Goal: Task Accomplishment & Management: Complete application form

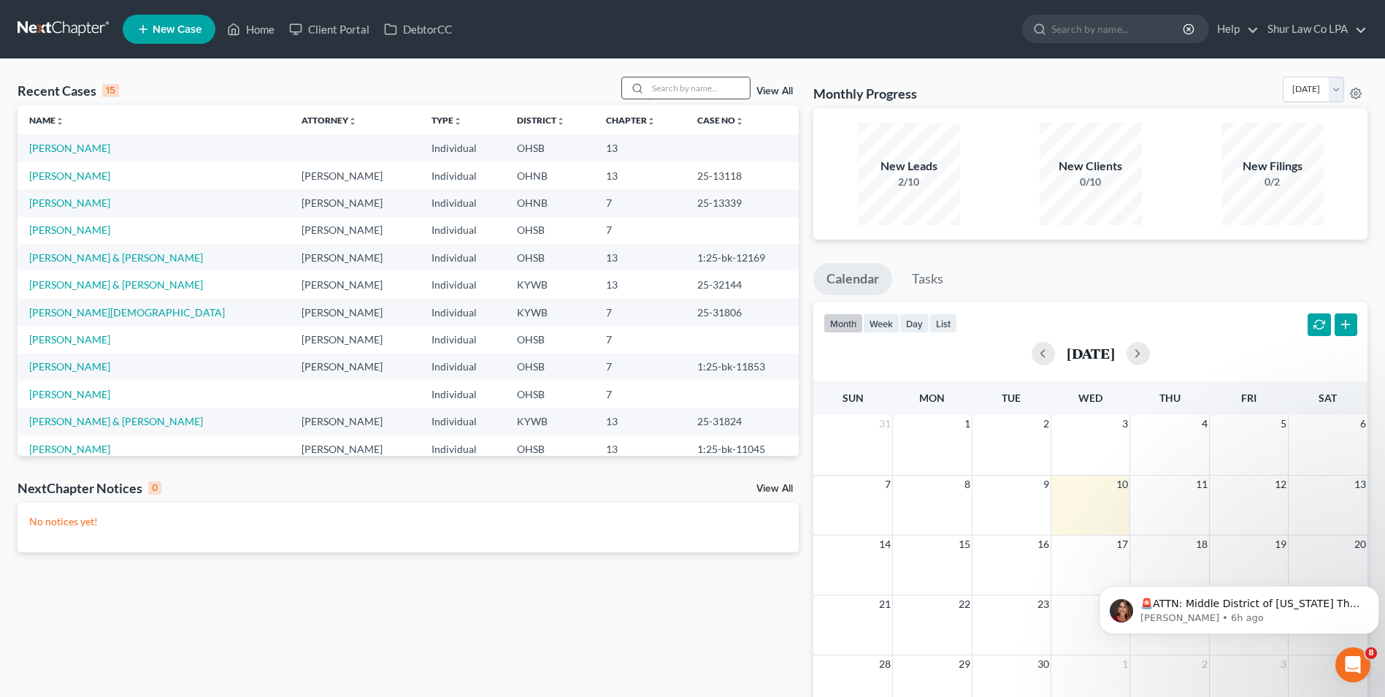
click at [670, 88] on input "search" at bounding box center [699, 87] width 102 height 21
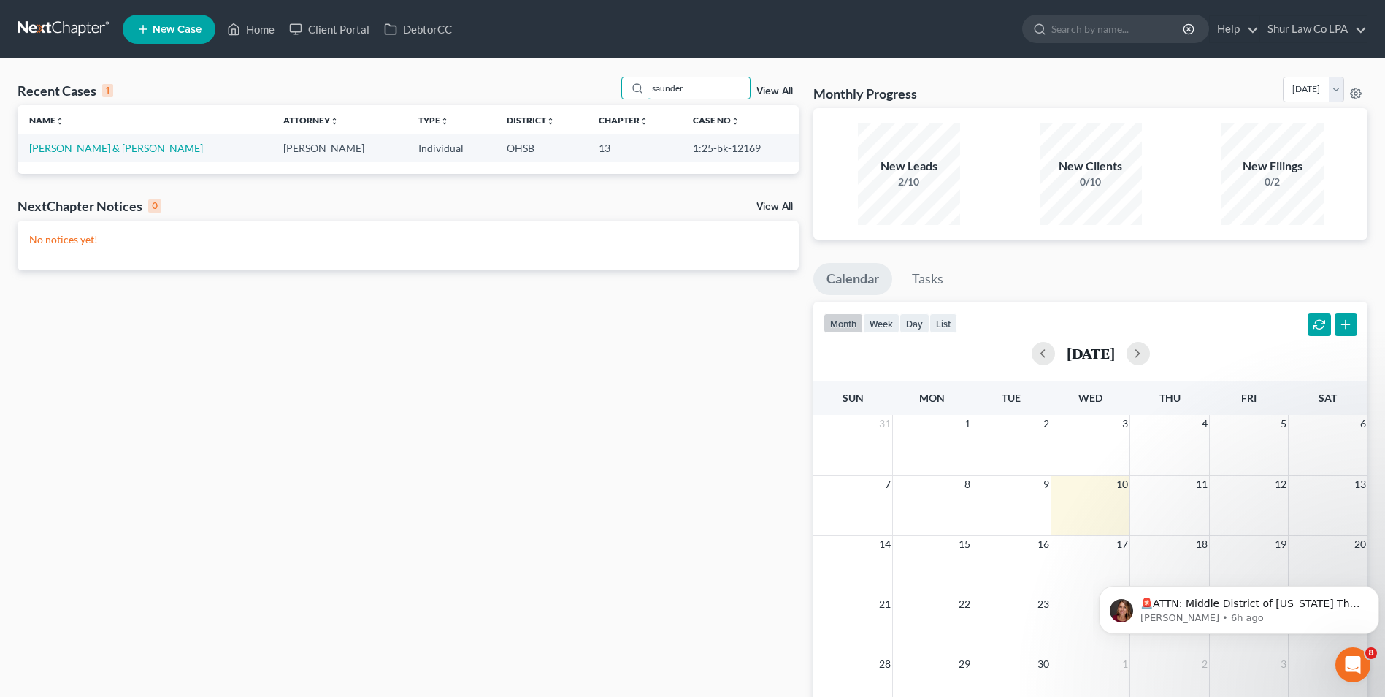
type input "saunder"
click at [67, 148] on link "[PERSON_NAME] & [PERSON_NAME]" at bounding box center [116, 148] width 174 height 12
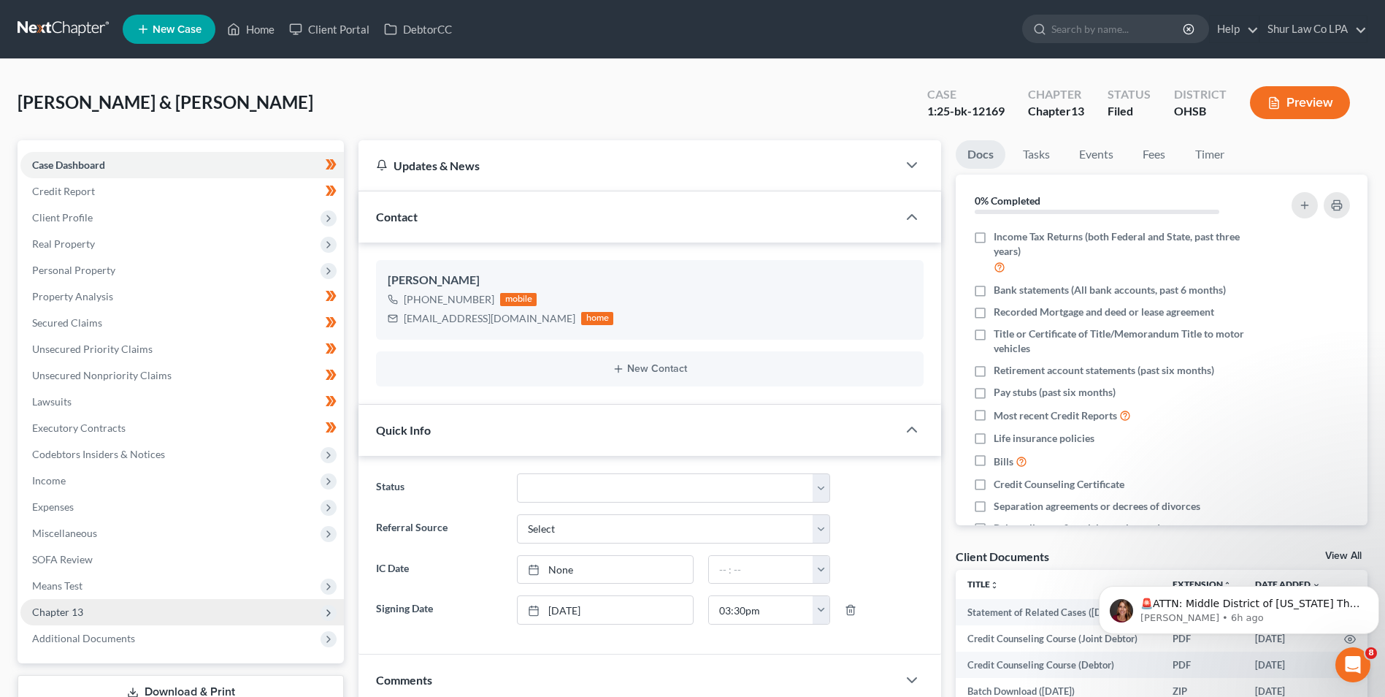
scroll to position [146, 0]
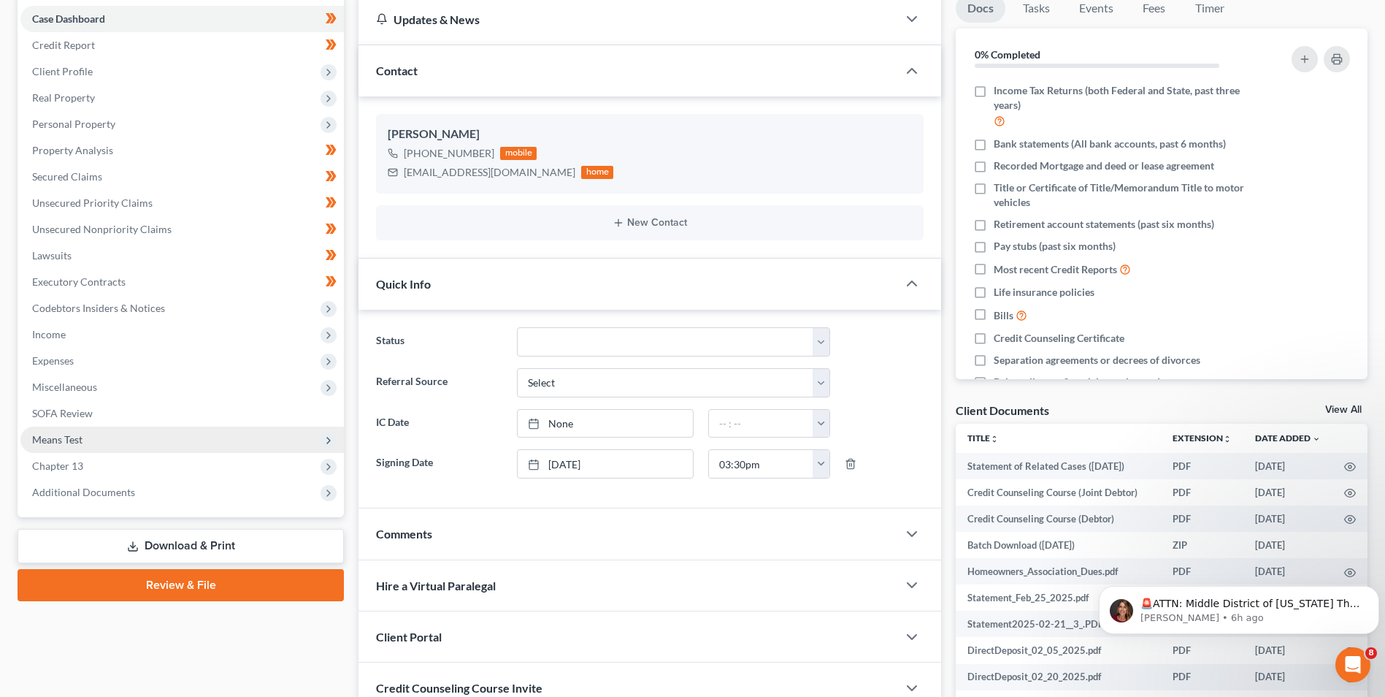
click at [73, 440] on span "Means Test" at bounding box center [57, 439] width 50 height 12
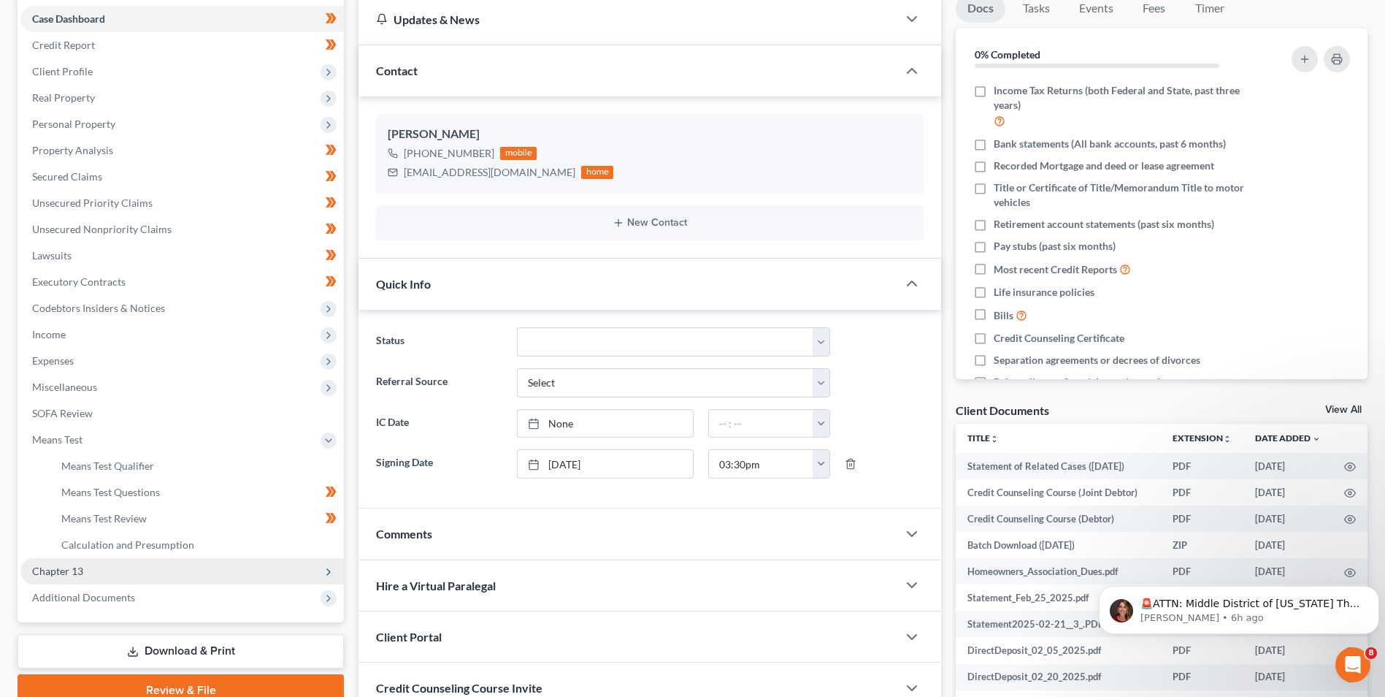
click at [65, 576] on span "Chapter 13" at bounding box center [57, 570] width 51 height 12
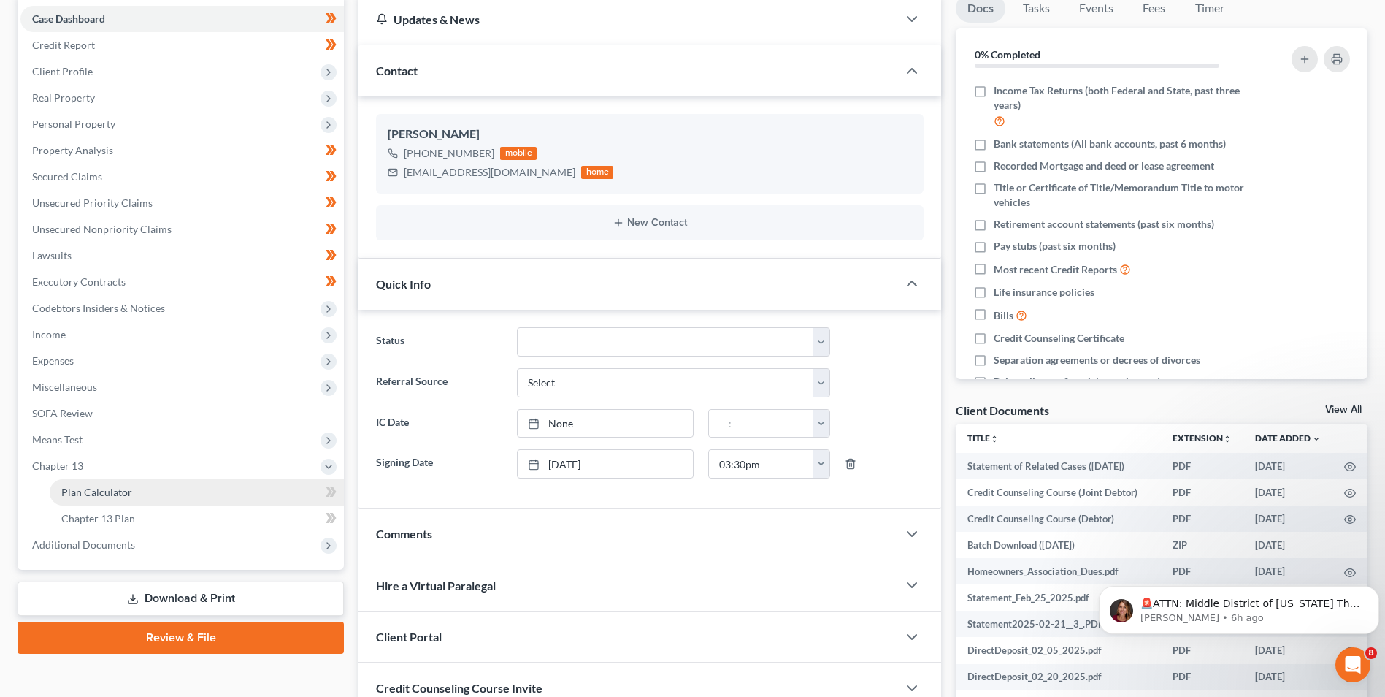
click at [115, 488] on span "Plan Calculator" at bounding box center [96, 492] width 71 height 12
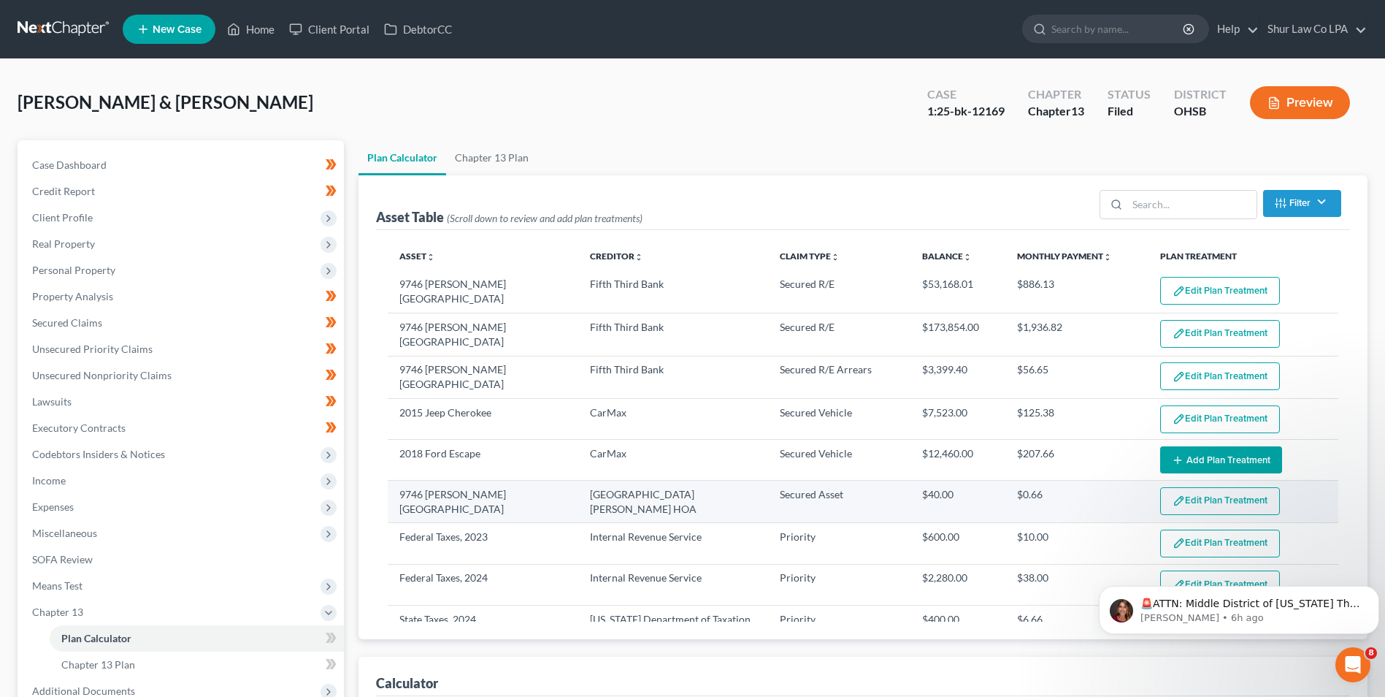
select select "59"
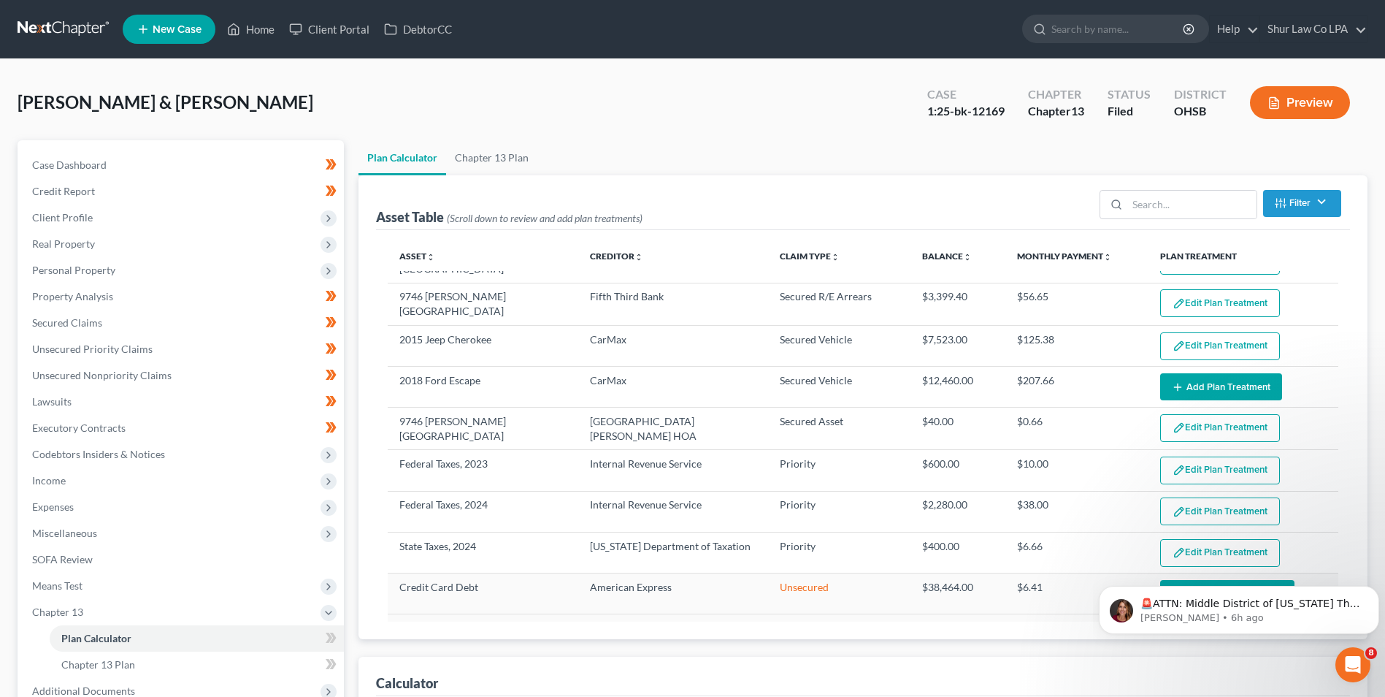
click at [69, 29] on link at bounding box center [64, 29] width 93 height 26
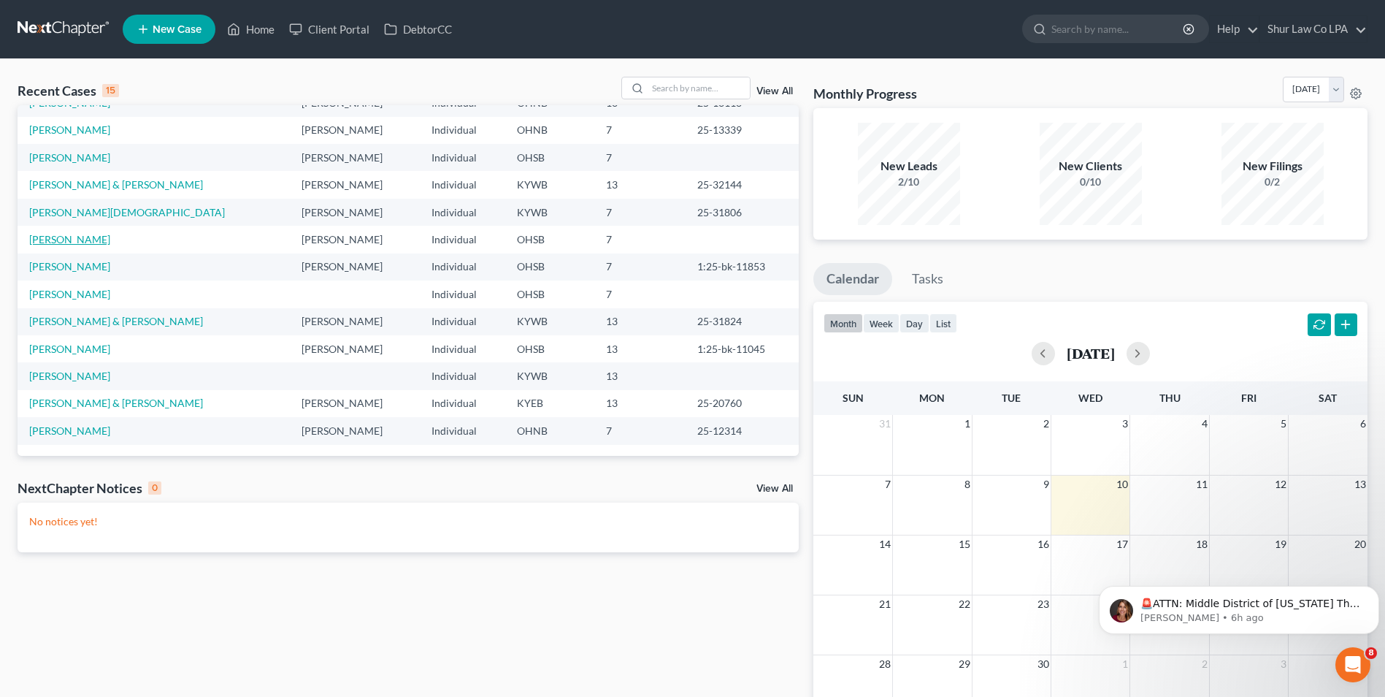
scroll to position [146, 0]
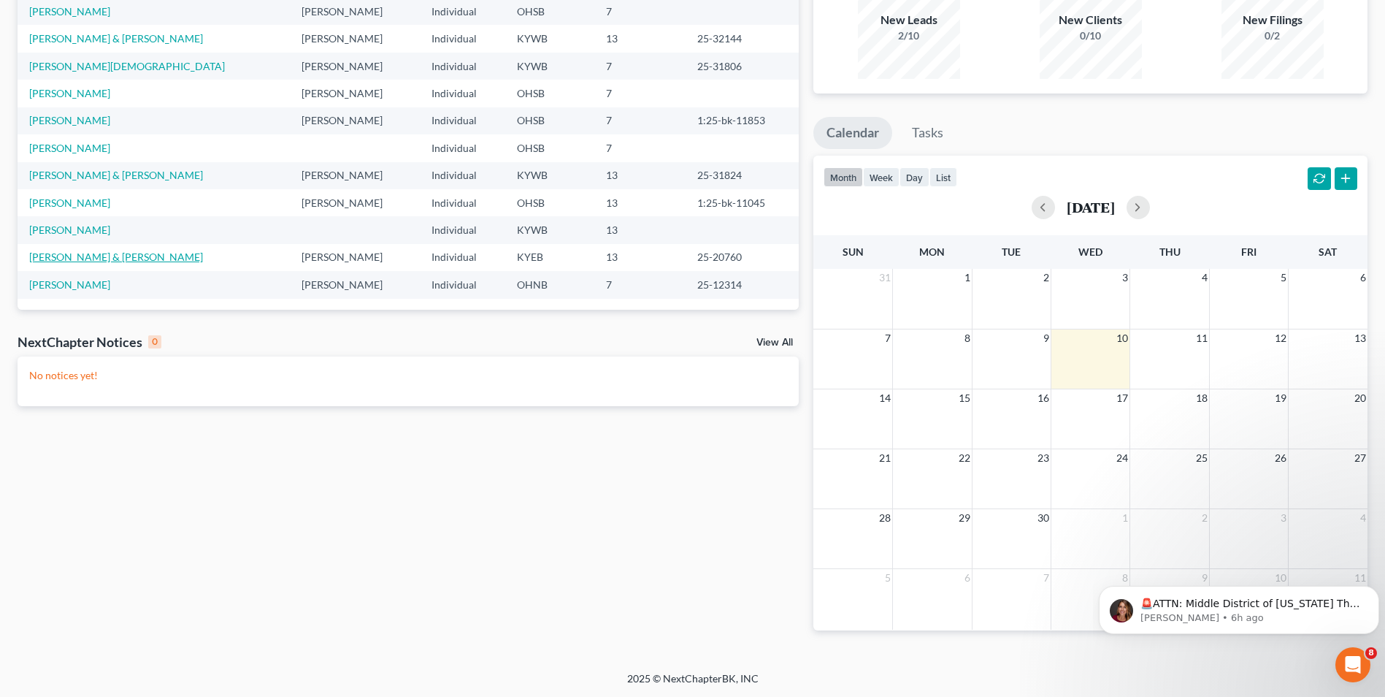
click at [69, 261] on link "[PERSON_NAME] & [PERSON_NAME]" at bounding box center [116, 256] width 174 height 12
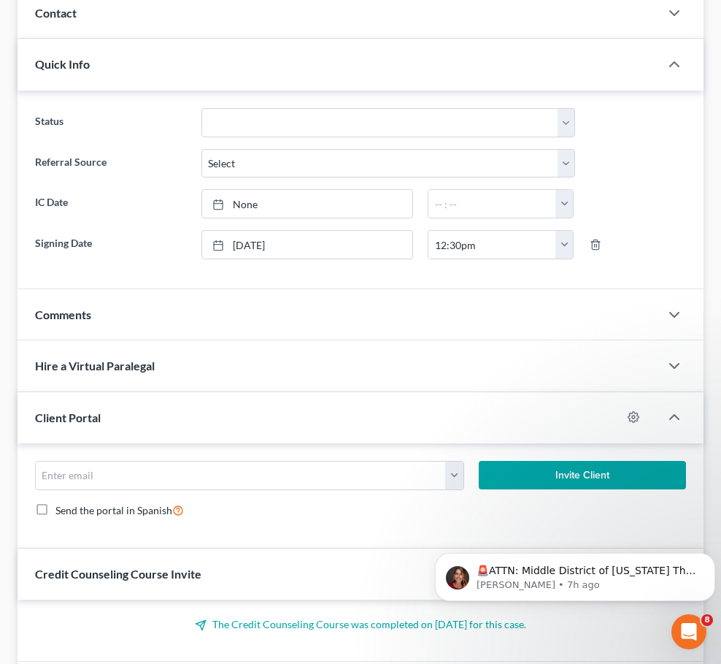
scroll to position [365, 0]
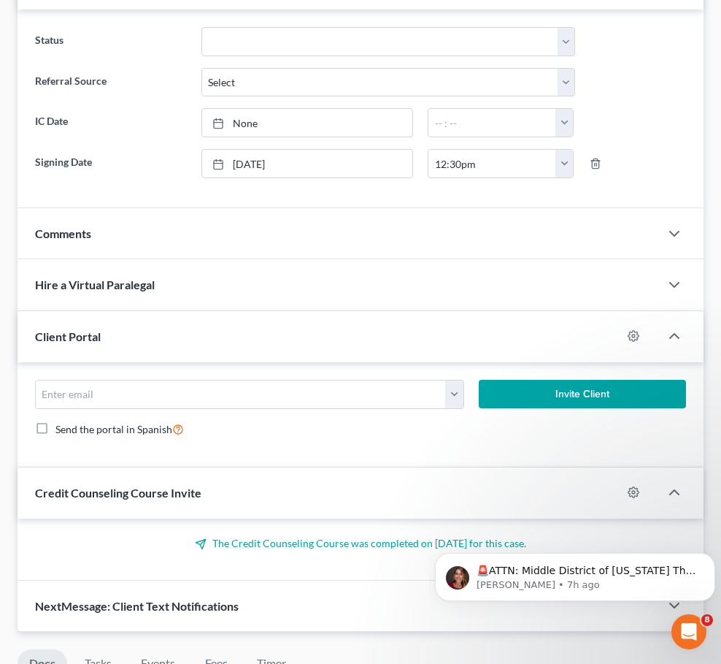
click at [0, 0] on span "Chapter 13" at bounding box center [0, 0] width 0 height 0
click at [0, 0] on span "Plan Calculator" at bounding box center [0, 0] width 0 height 0
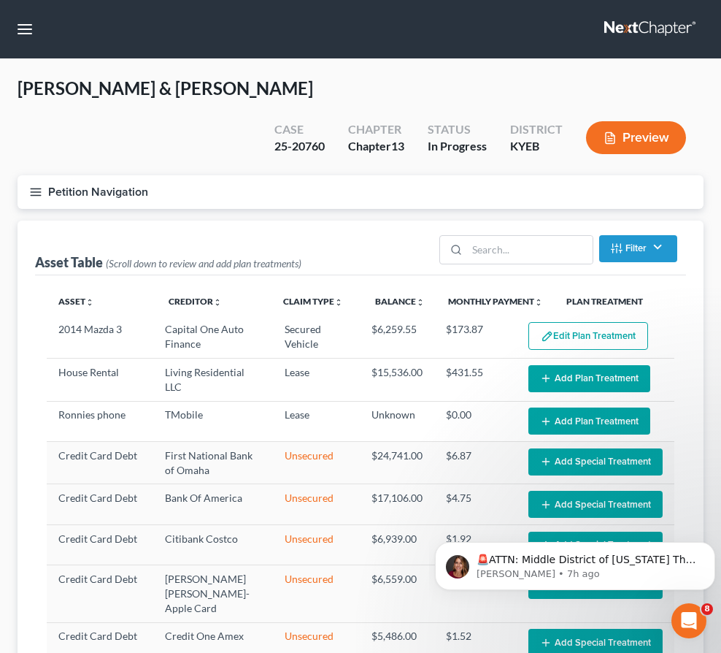
select select "35"
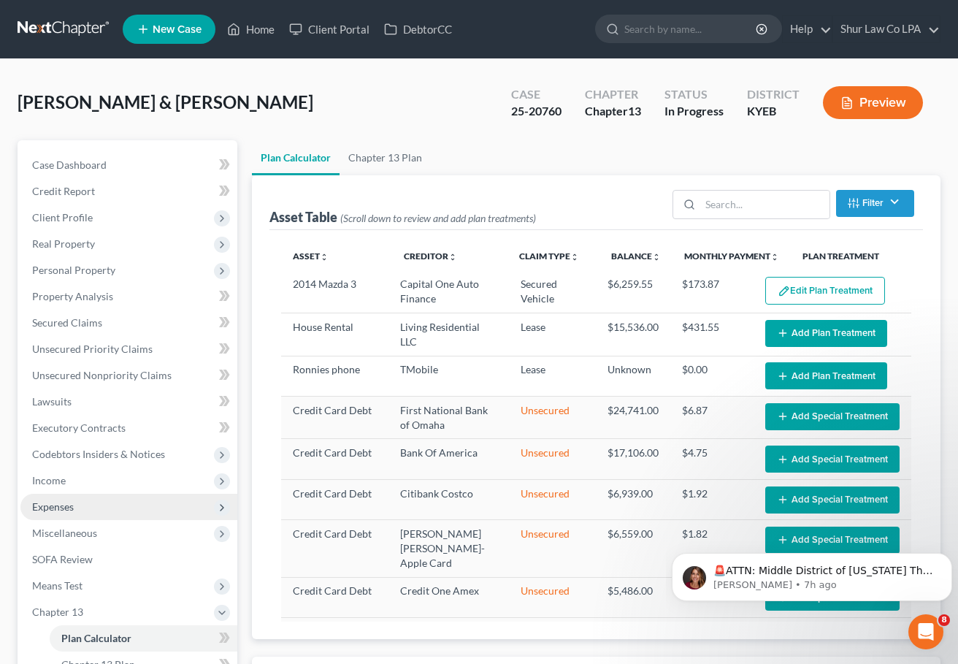
click at [57, 501] on span "Expenses" at bounding box center [53, 506] width 42 height 12
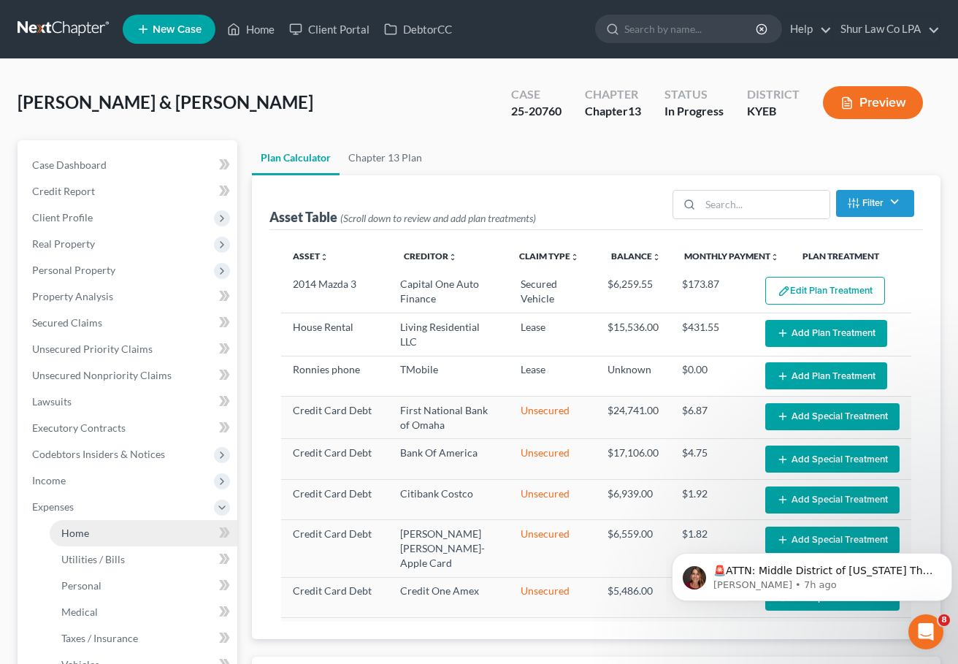
click at [75, 527] on span "Home" at bounding box center [75, 532] width 28 height 12
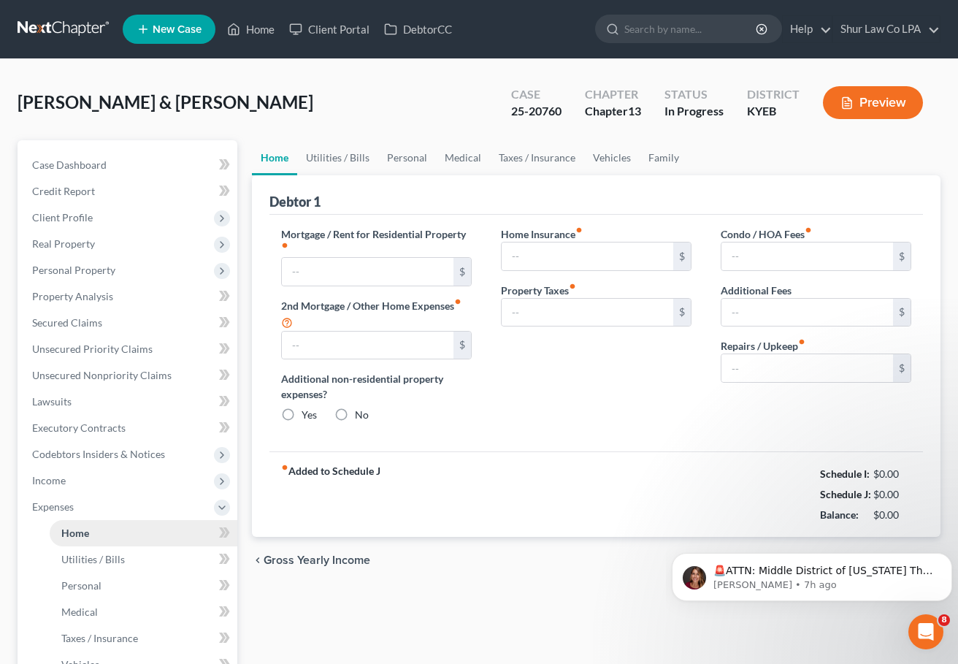
type input "1,942.00"
type input "0.00"
radio input "true"
type input "20.00"
type input "0.00"
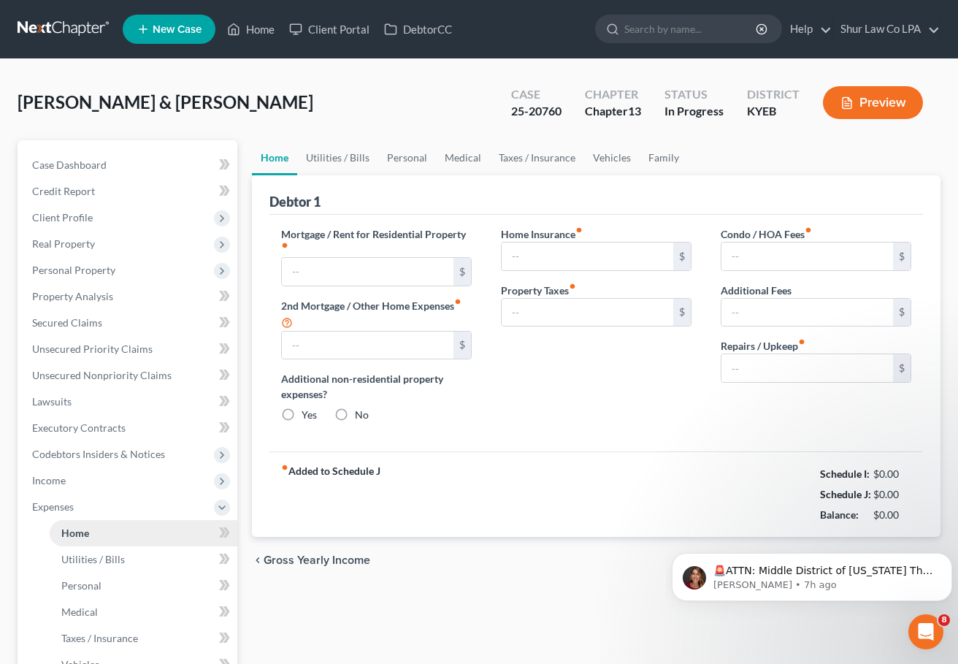
type input "0.00"
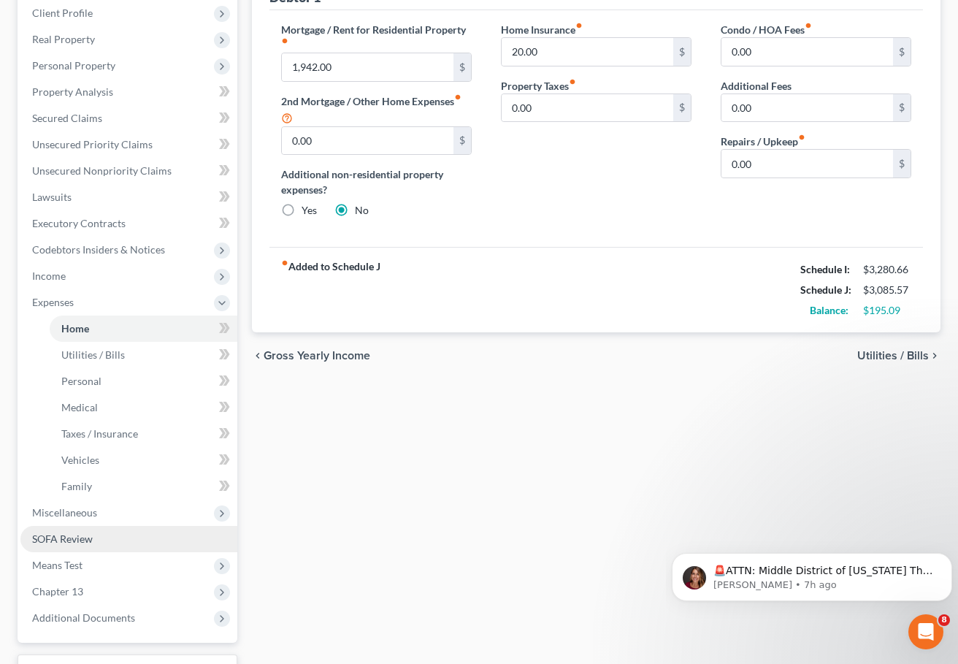
scroll to position [219, 0]
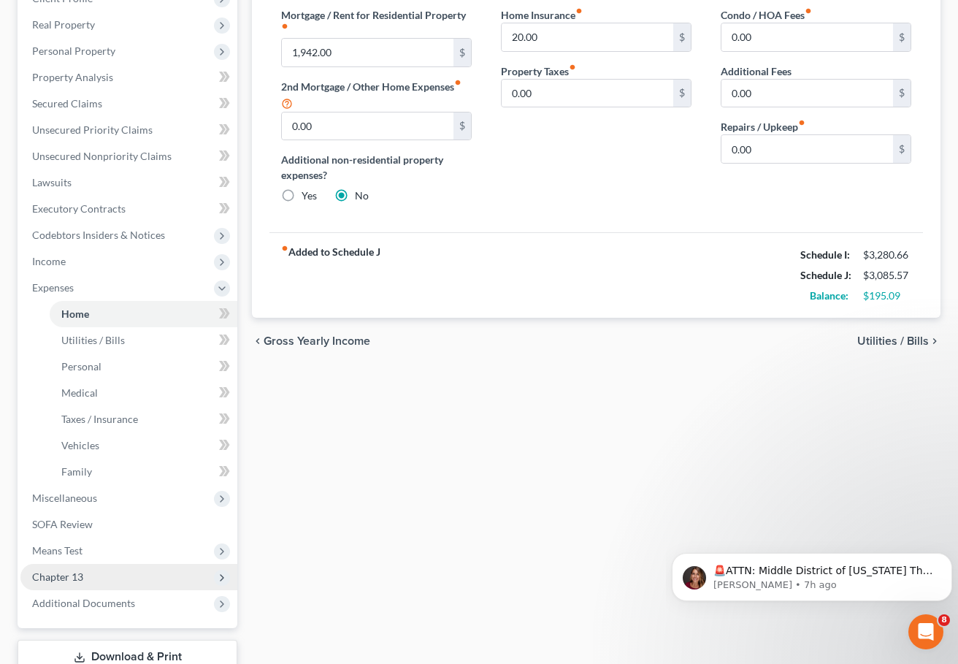
click at [68, 570] on span "Chapter 13" at bounding box center [57, 576] width 51 height 12
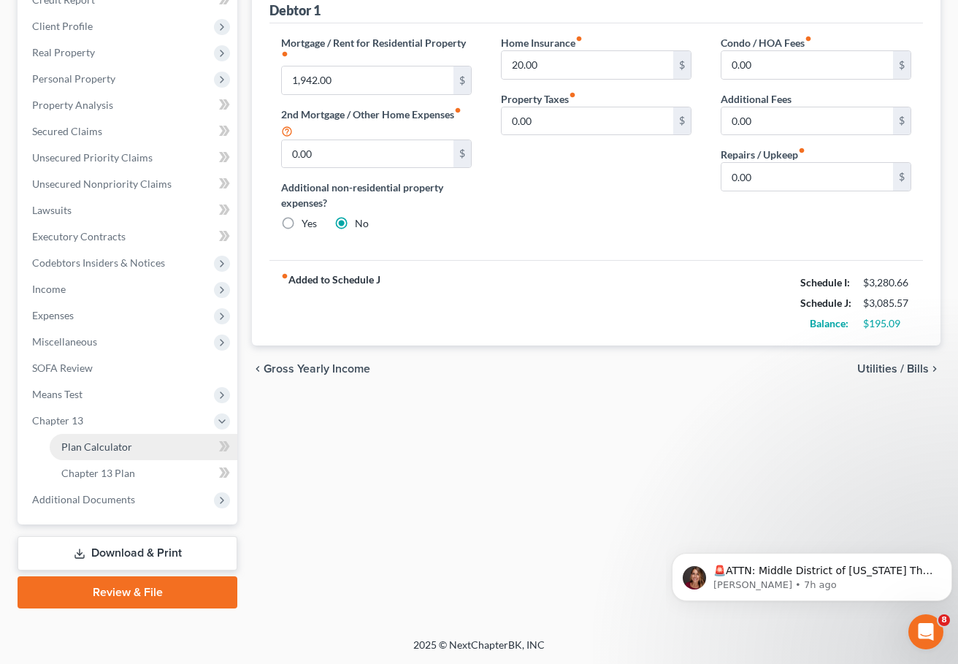
click at [104, 444] on span "Plan Calculator" at bounding box center [96, 446] width 71 height 12
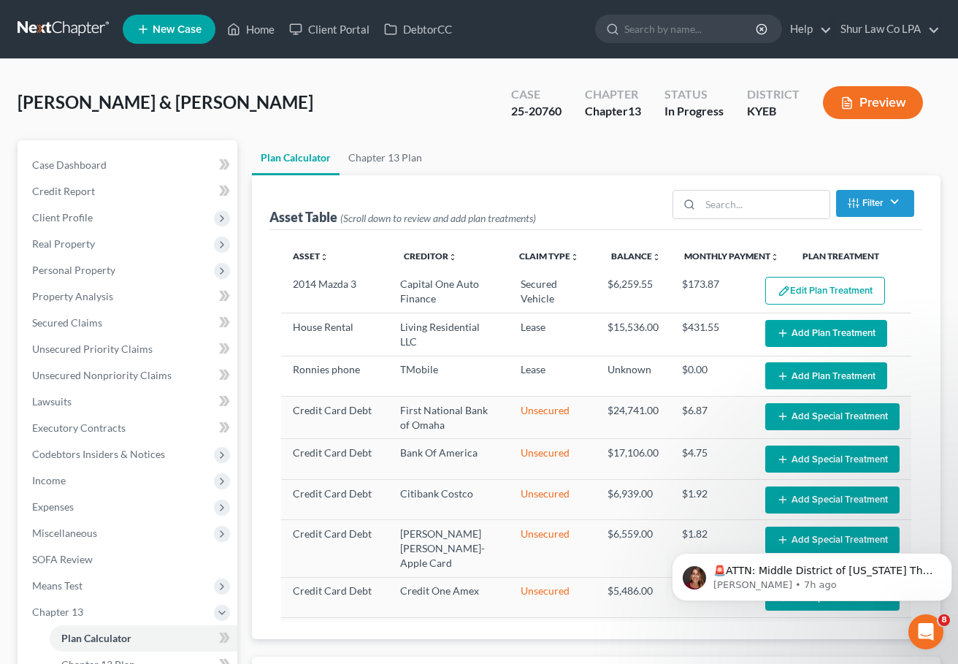
select select "35"
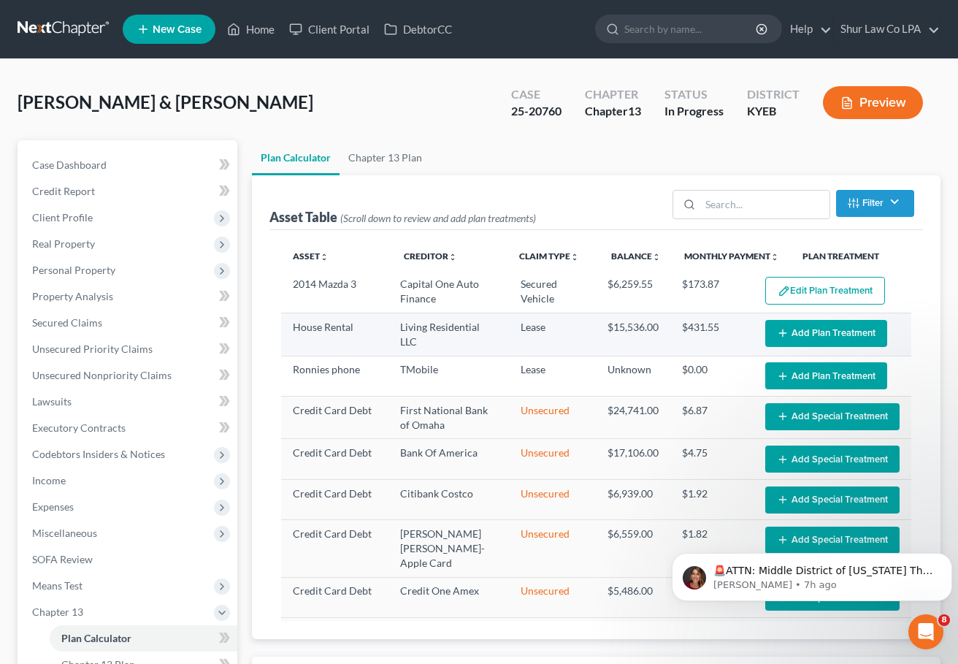
click at [807, 332] on button "Add Plan Treatment" at bounding box center [826, 333] width 122 height 27
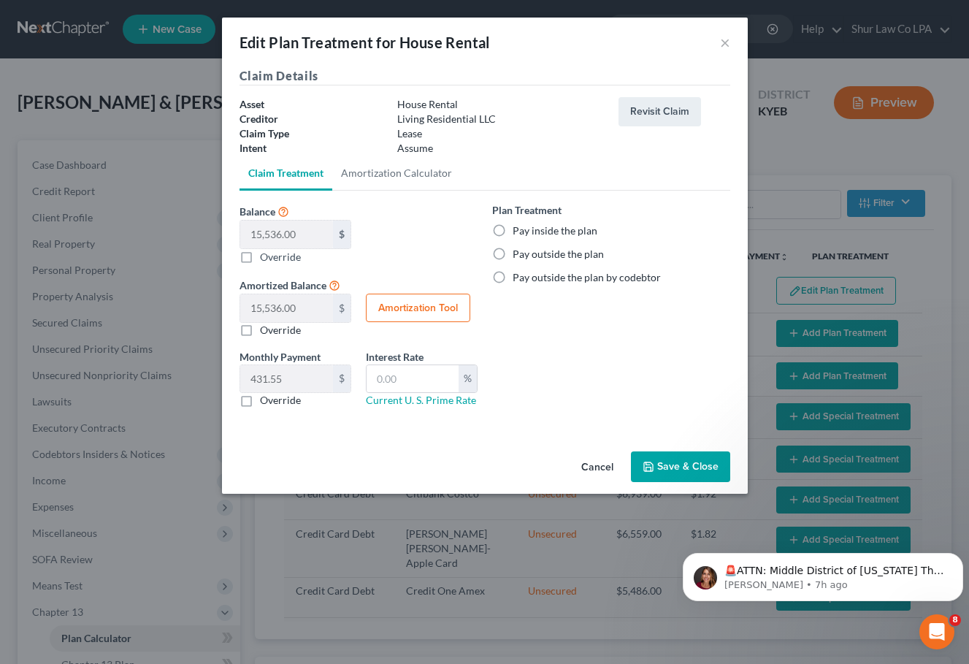
click at [513, 253] on label "Pay outside the plan" at bounding box center [558, 254] width 91 height 15
click at [518, 253] on input "Pay outside the plan" at bounding box center [522, 251] width 9 height 9
radio input "true"
click at [665, 459] on button "Save & Close" at bounding box center [680, 466] width 99 height 31
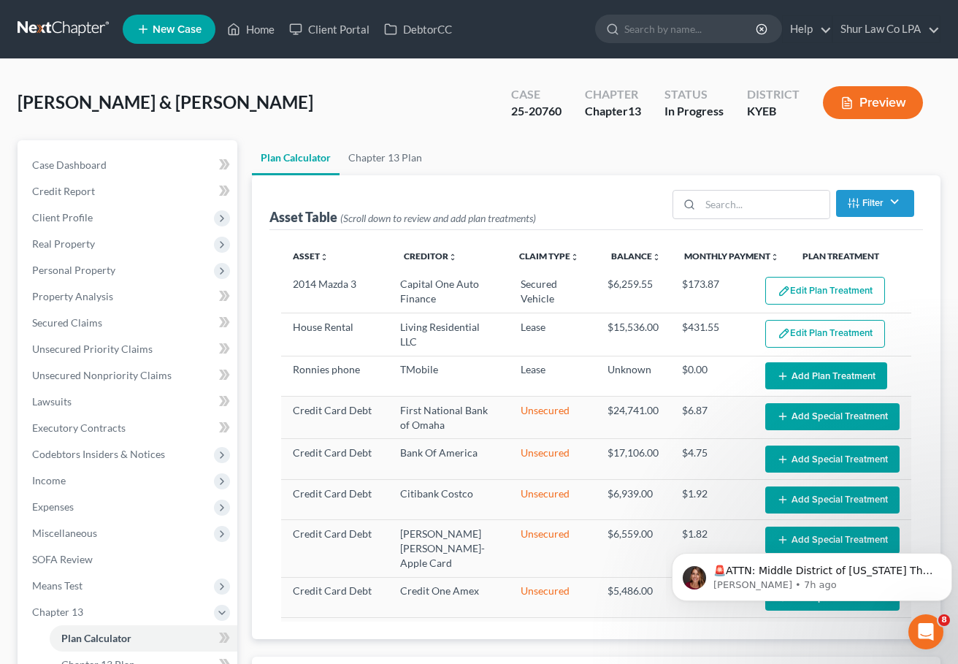
select select "35"
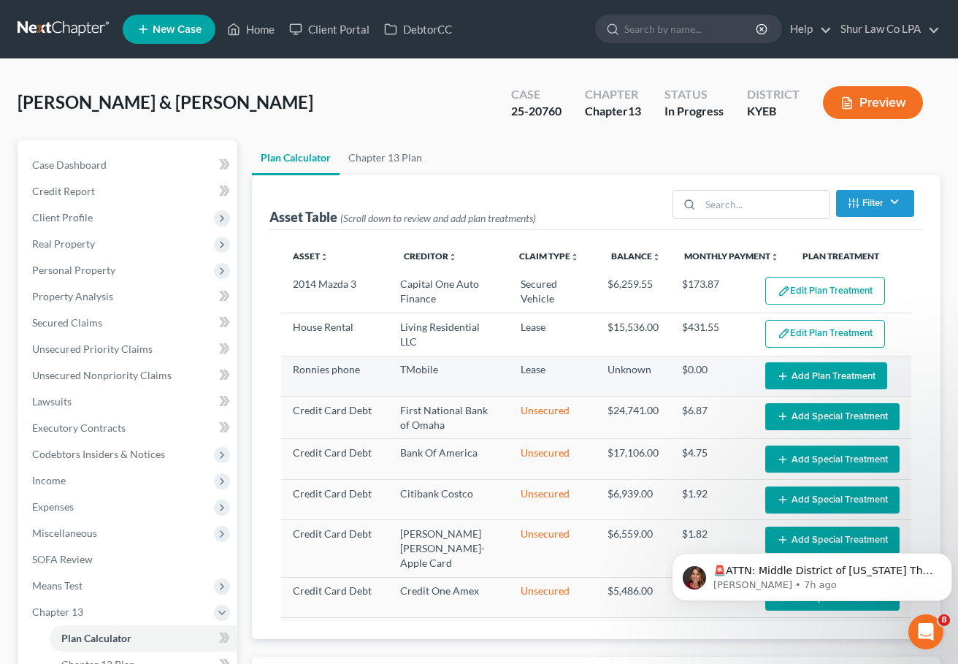
click at [822, 378] on button "Add Plan Treatment" at bounding box center [826, 375] width 122 height 27
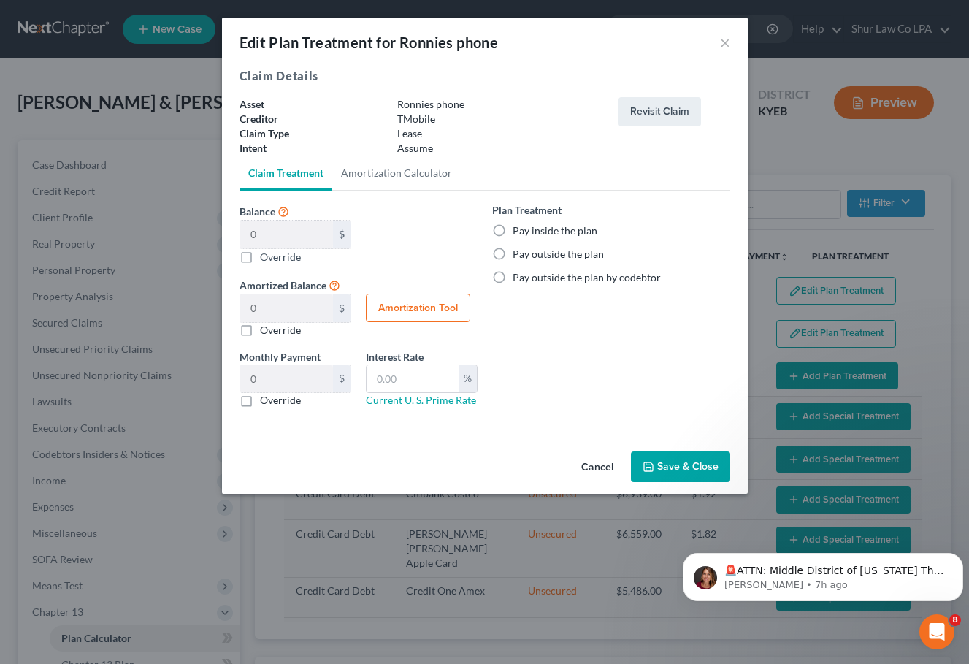
click at [513, 252] on label "Pay outside the plan" at bounding box center [558, 254] width 91 height 15
click at [518, 252] on input "Pay outside the plan" at bounding box center [522, 251] width 9 height 9
radio input "true"
click at [663, 452] on button "Save & Close" at bounding box center [680, 466] width 99 height 31
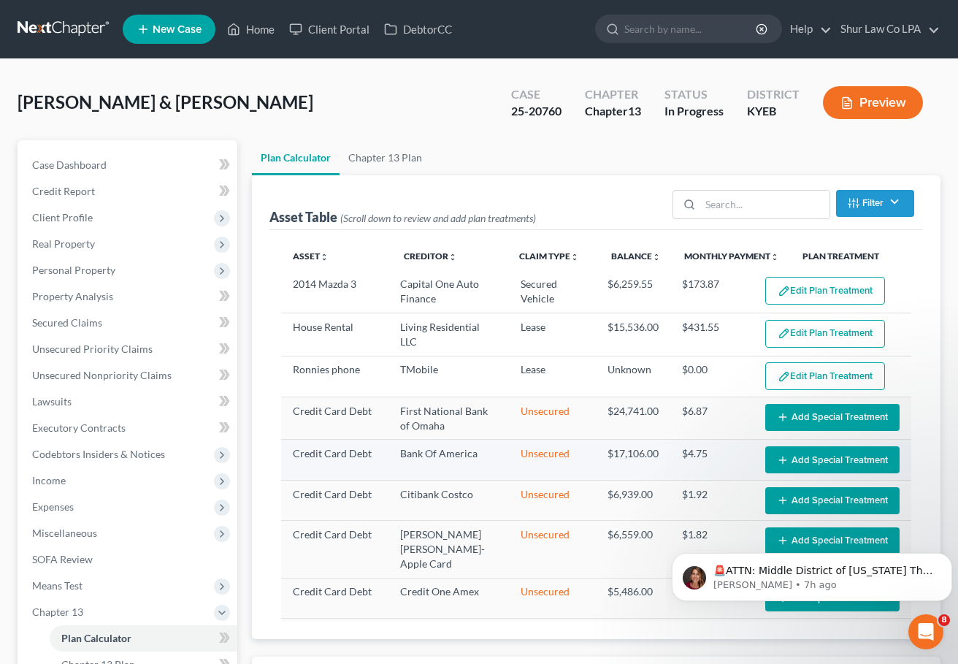
select select "35"
click at [58, 272] on span "Personal Property" at bounding box center [73, 270] width 83 height 12
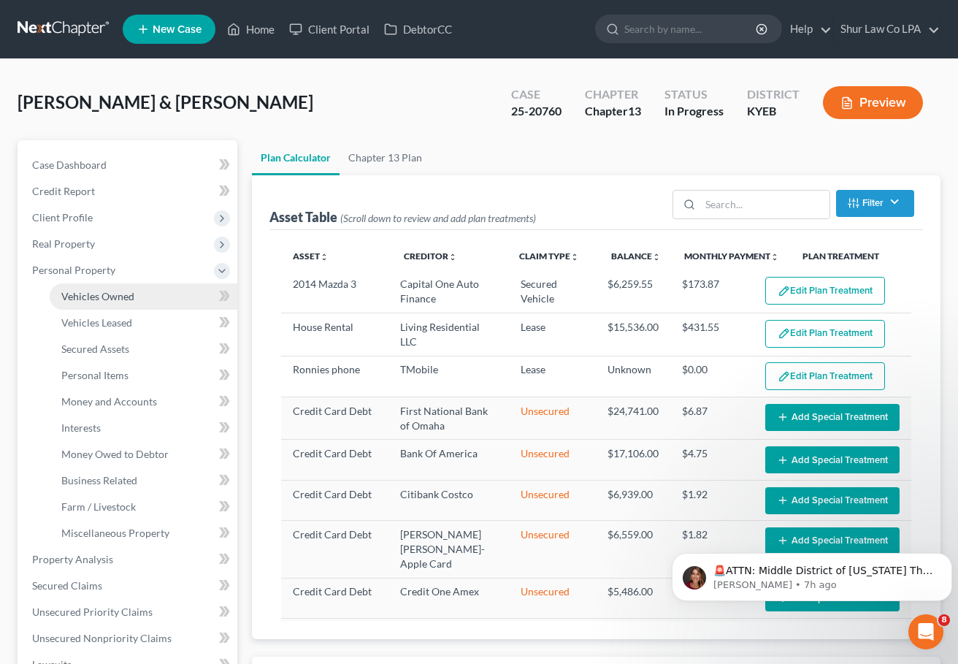
click at [77, 296] on span "Vehicles Owned" at bounding box center [97, 296] width 73 height 12
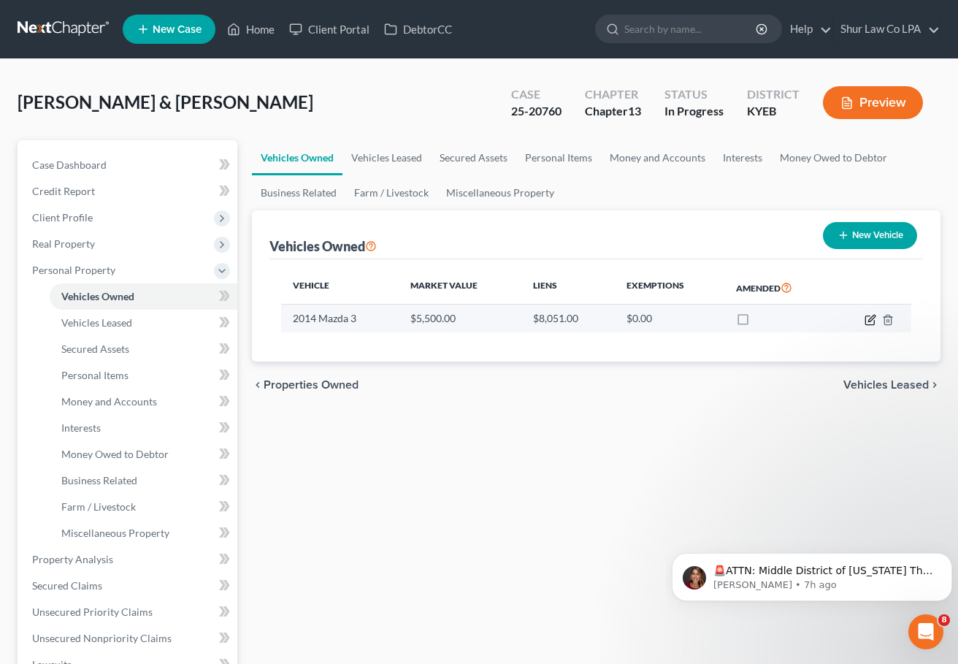
click at [868, 318] on icon "button" at bounding box center [871, 320] width 12 height 12
select select "0"
select select "12"
select select "1"
select select "2"
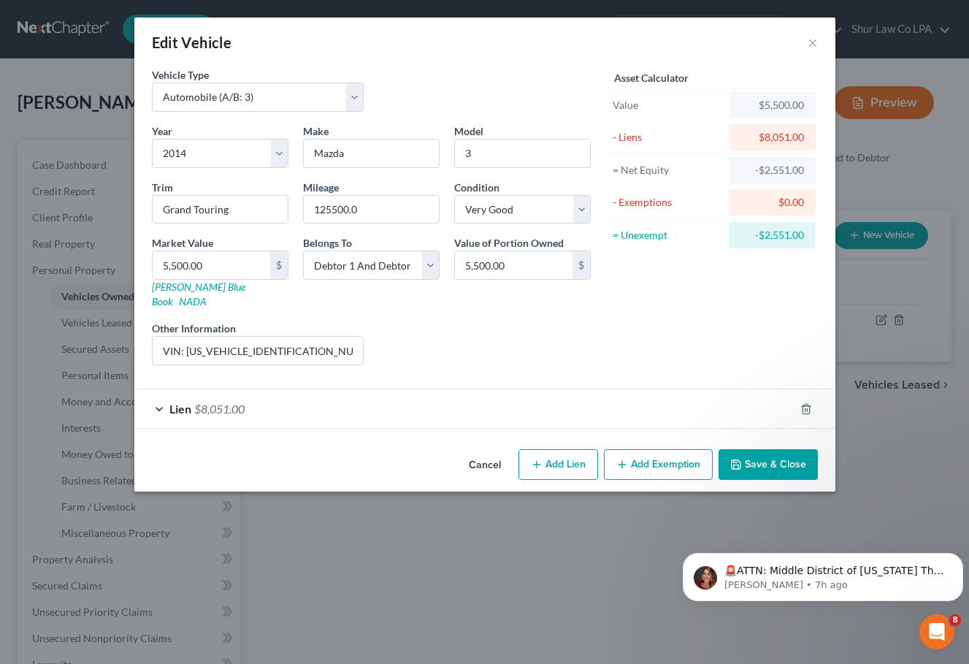
click at [794, 456] on button "Save & Close" at bounding box center [768, 464] width 99 height 31
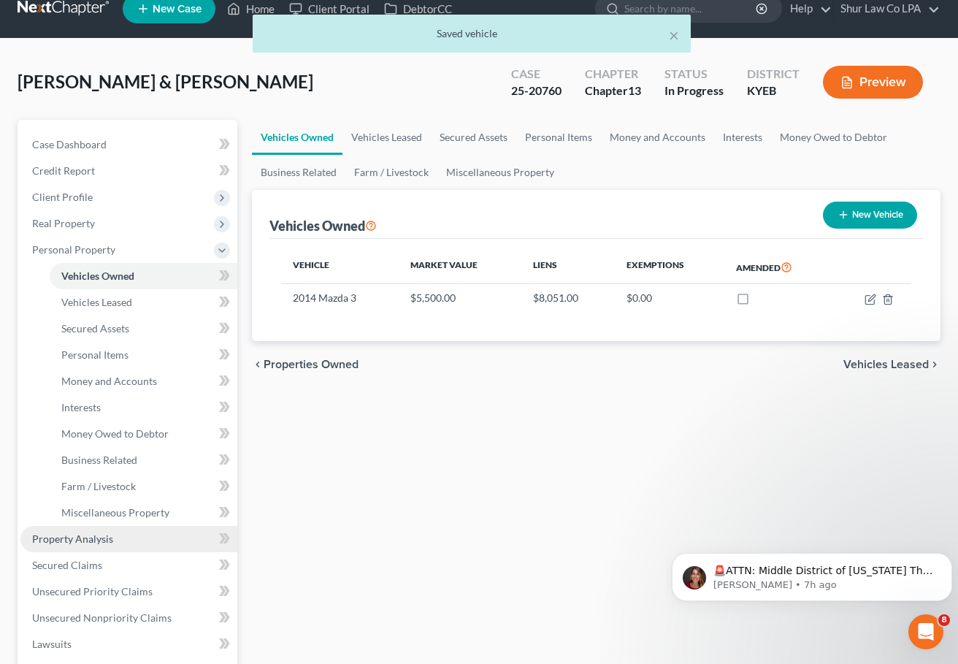
scroll to position [292, 0]
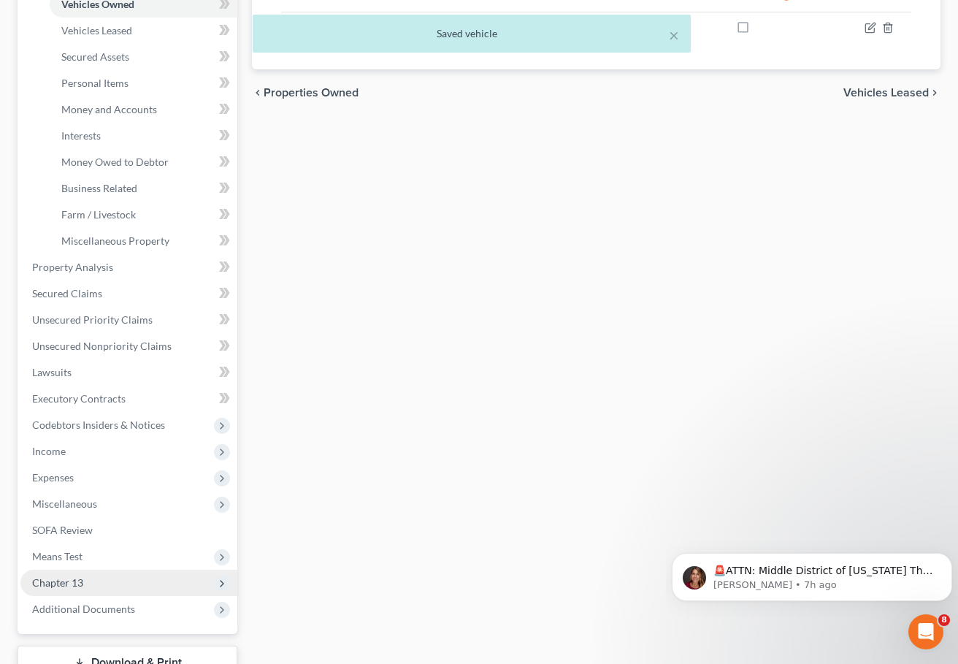
click at [69, 581] on span "Chapter 13" at bounding box center [57, 582] width 51 height 12
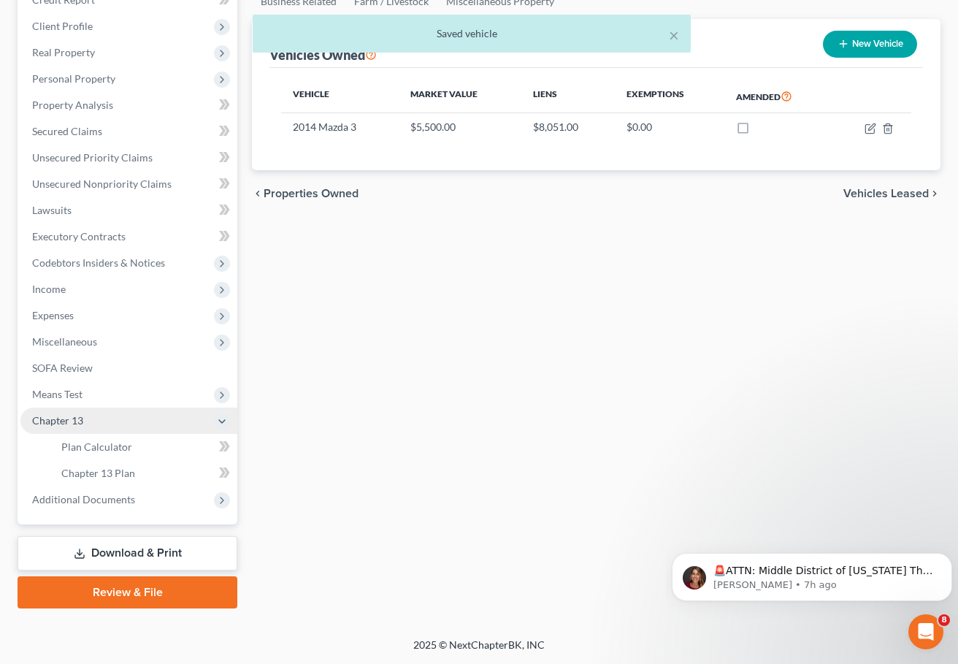
scroll to position [191, 0]
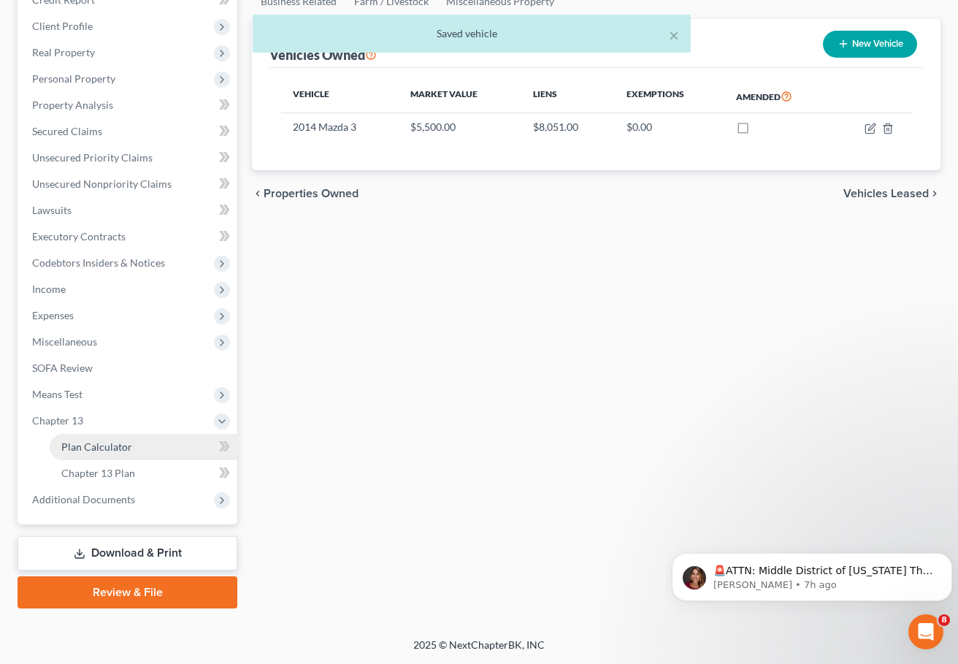
click at [122, 441] on span "Plan Calculator" at bounding box center [96, 446] width 71 height 12
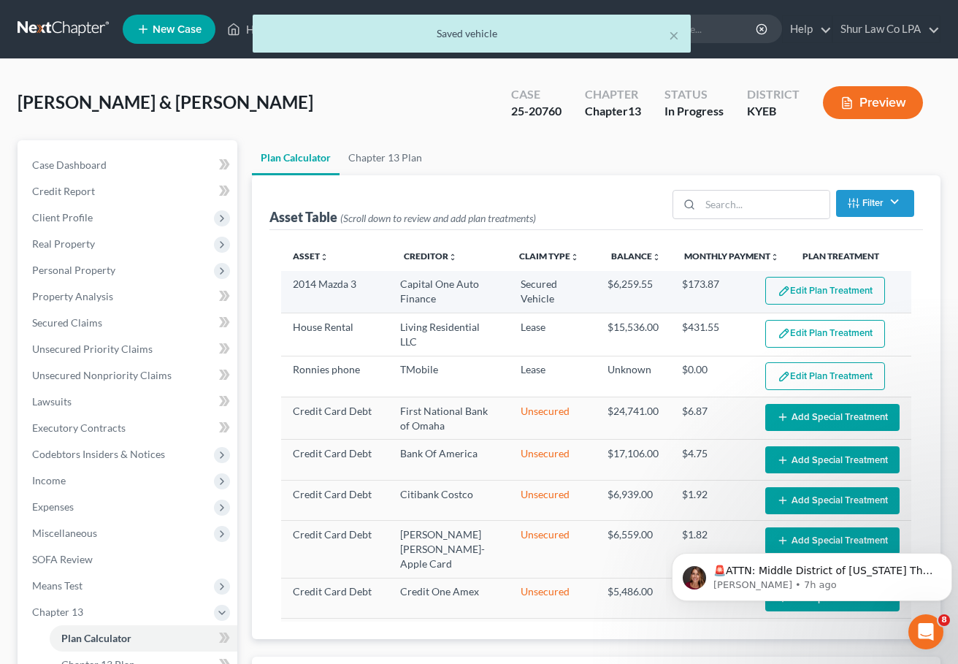
select select "35"
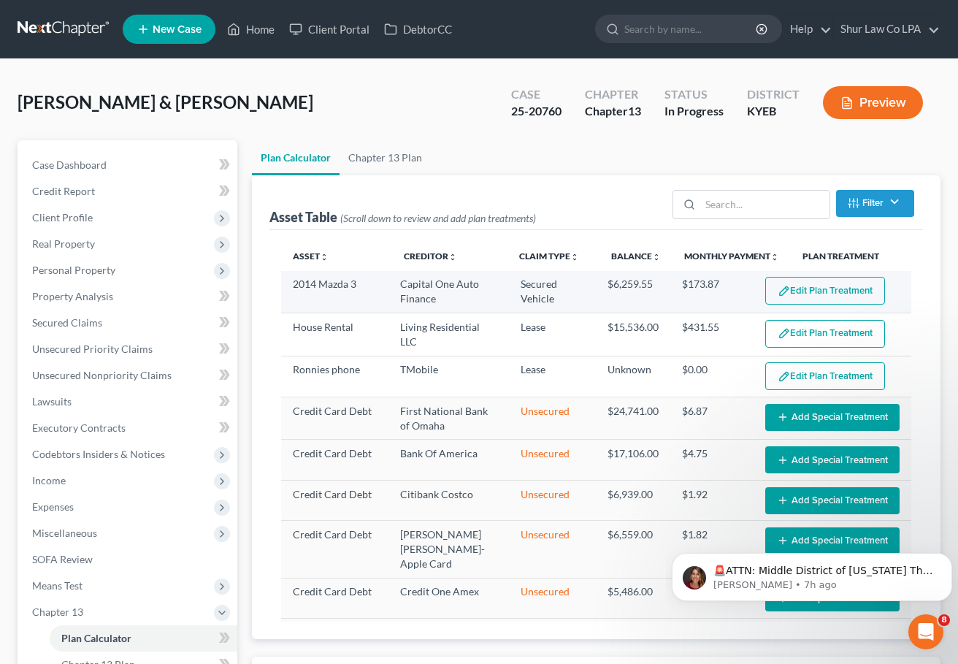
click at [817, 283] on button "Edit Plan Treatment" at bounding box center [825, 291] width 120 height 28
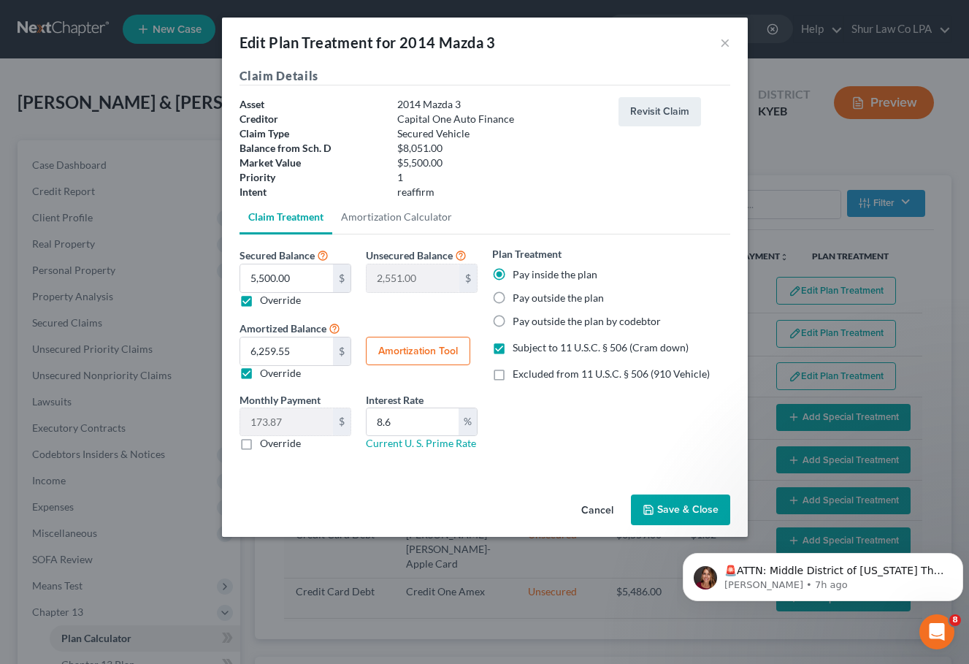
click at [397, 343] on button "Amortization Tool" at bounding box center [418, 351] width 104 height 29
type input "5,500.00"
type input "8.6"
type input "36"
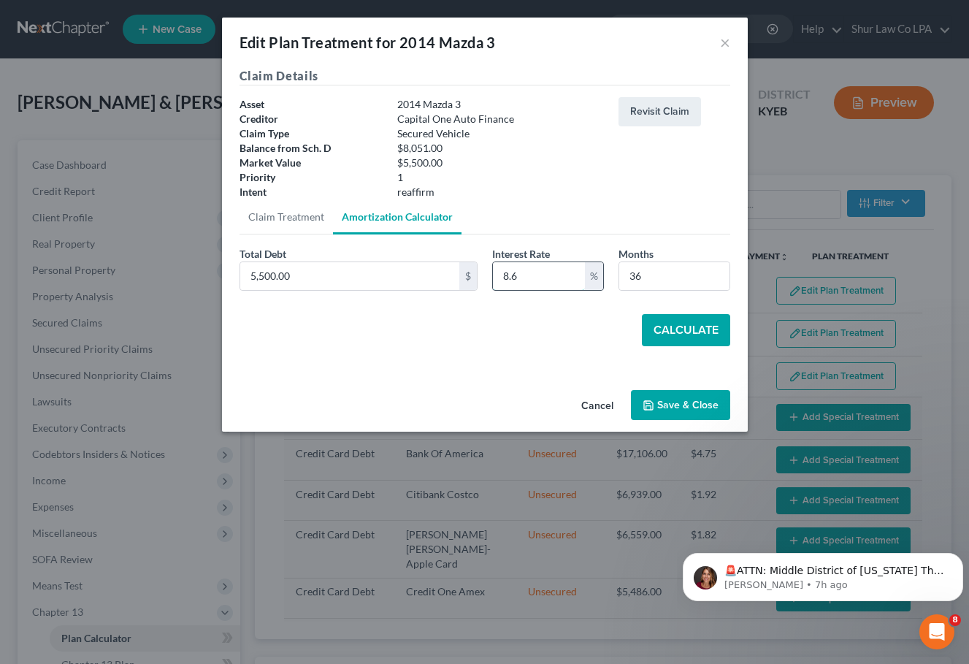
click at [529, 275] on input "8.6" at bounding box center [539, 276] width 92 height 28
drag, startPoint x: 529, startPoint y: 275, endPoint x: 482, endPoint y: 272, distance: 46.9
click at [482, 272] on div "Total Debt 5,500.00 $ Interest Rate 8.6 % Months 36" at bounding box center [484, 274] width 505 height 56
type input "5.25"
click at [492, 394] on div "Cancel Save & Close" at bounding box center [485, 408] width 526 height 48
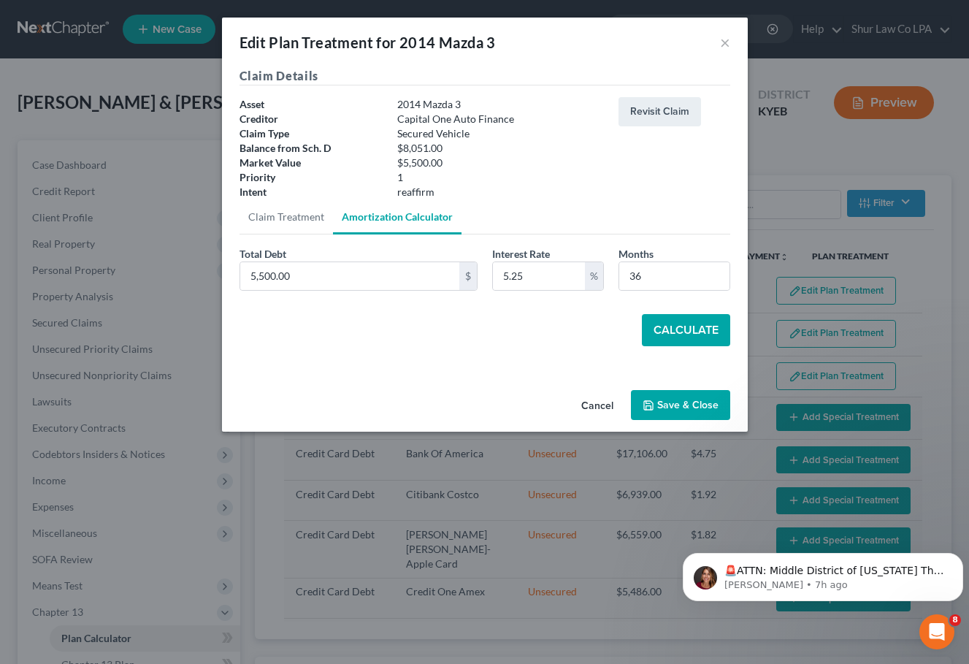
click at [678, 332] on button "Calculate" at bounding box center [686, 330] width 88 height 32
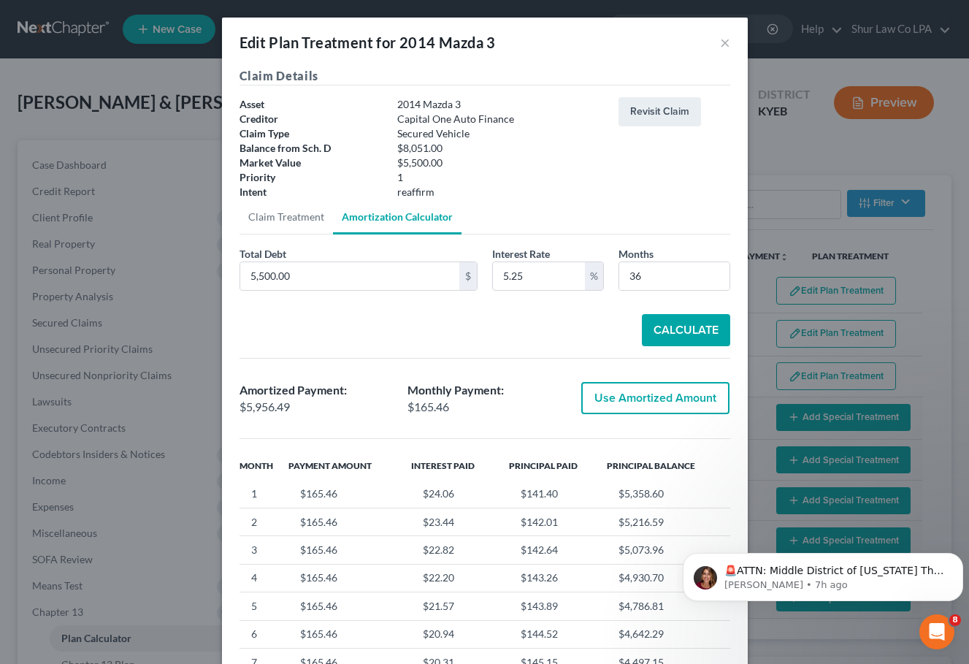
scroll to position [142, 0]
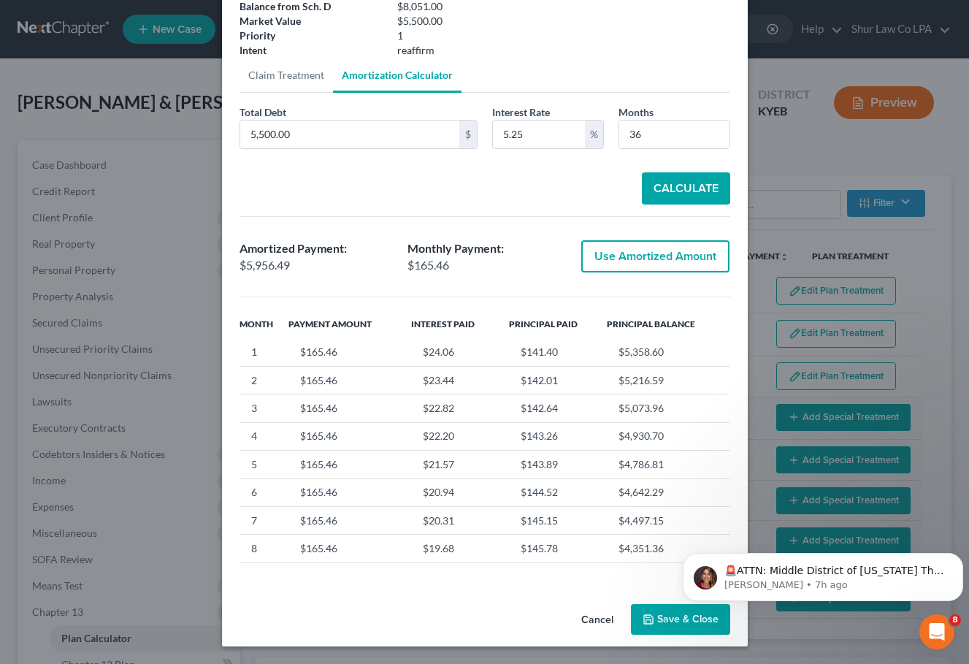
click at [648, 259] on button "Use Amortized Amount" at bounding box center [655, 256] width 148 height 32
type input "5,956.48"
type input "165.45"
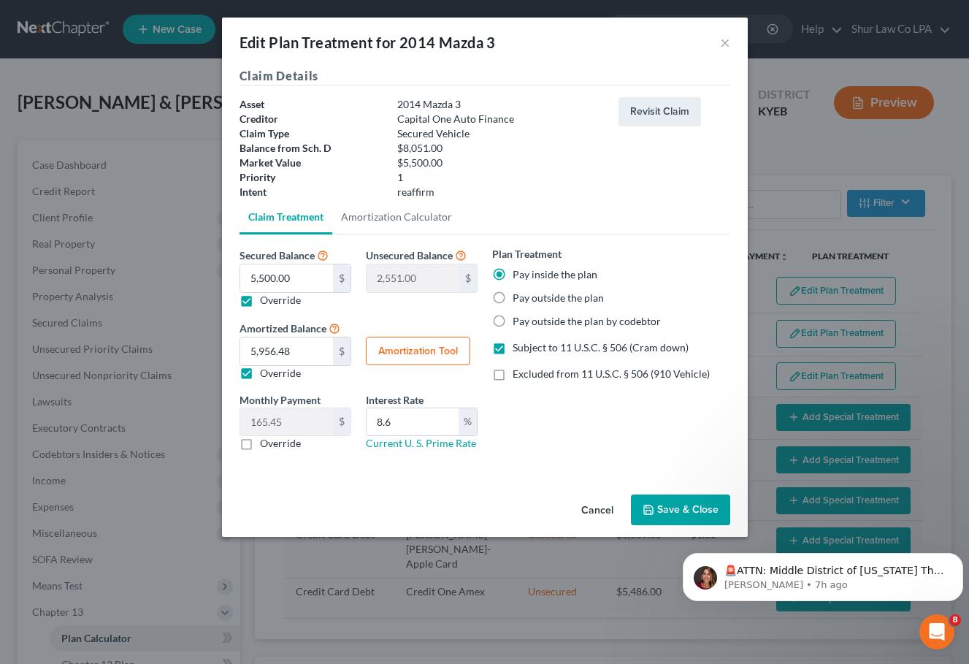
scroll to position [0, 0]
click at [421, 416] on input "8.6" at bounding box center [413, 422] width 92 height 28
click at [424, 448] on link "Current U. S. Prime Rate" at bounding box center [421, 443] width 110 height 12
click at [411, 443] on link "Current U. S. Prime Rate" at bounding box center [421, 443] width 110 height 12
click at [410, 432] on input "8.6" at bounding box center [413, 422] width 92 height 28
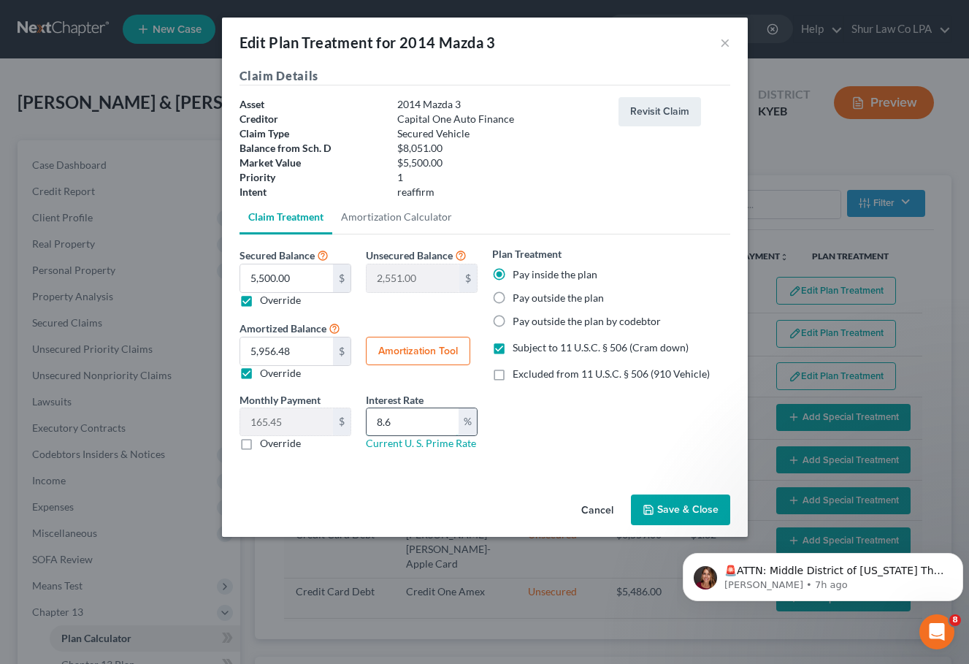
drag, startPoint x: 410, startPoint y: 432, endPoint x: 388, endPoint y: 434, distance: 21.2
click at [388, 434] on input "8.6" at bounding box center [413, 422] width 92 height 28
type input "9.5"
click at [407, 353] on button "Amortization Tool" at bounding box center [418, 351] width 104 height 29
type input "9.5"
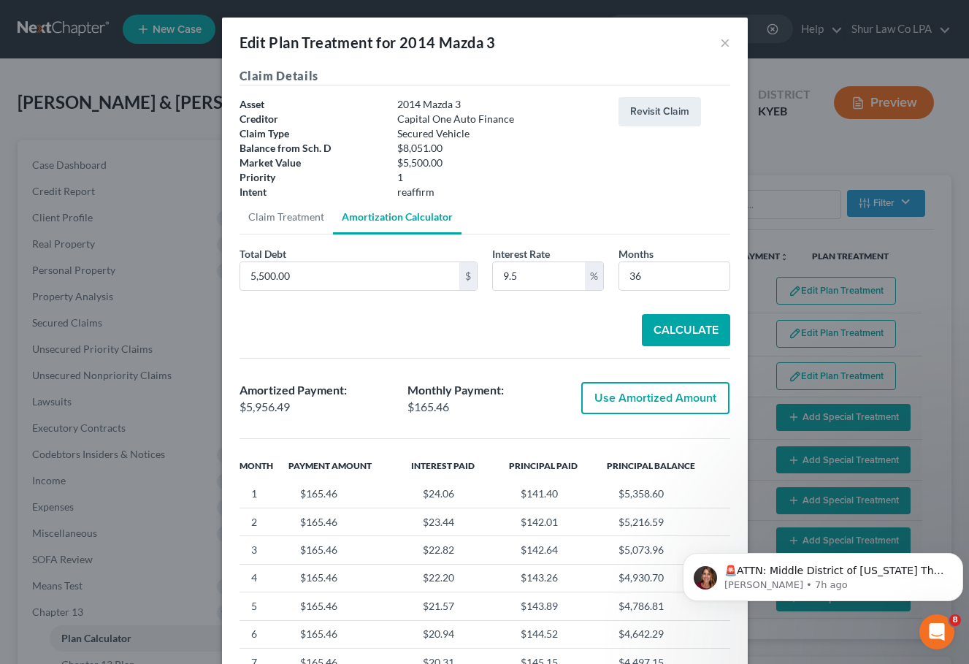
click at [673, 332] on button "Calculate" at bounding box center [686, 330] width 88 height 32
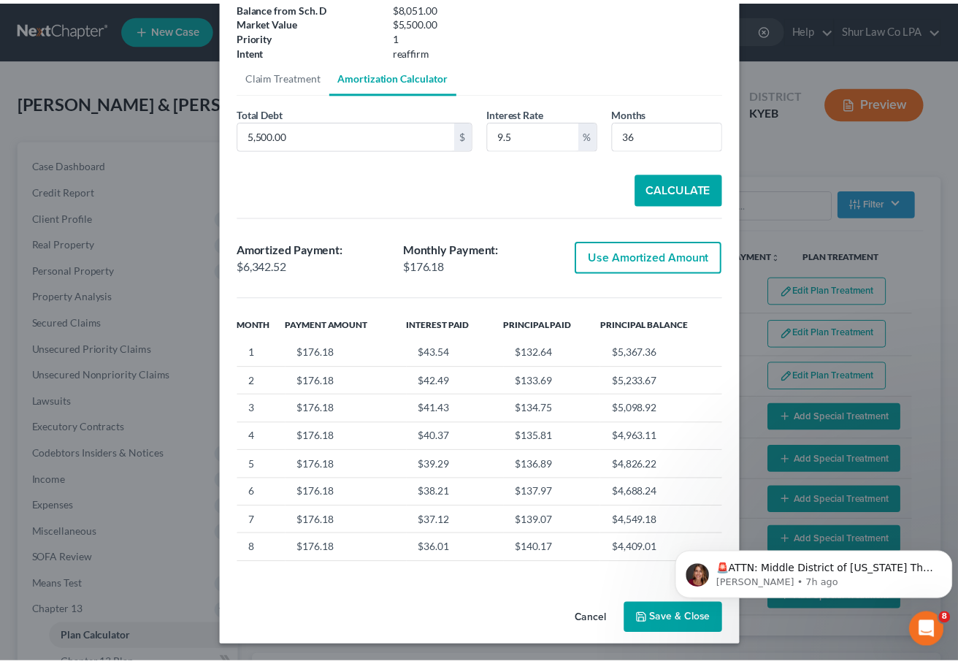
scroll to position [142, 0]
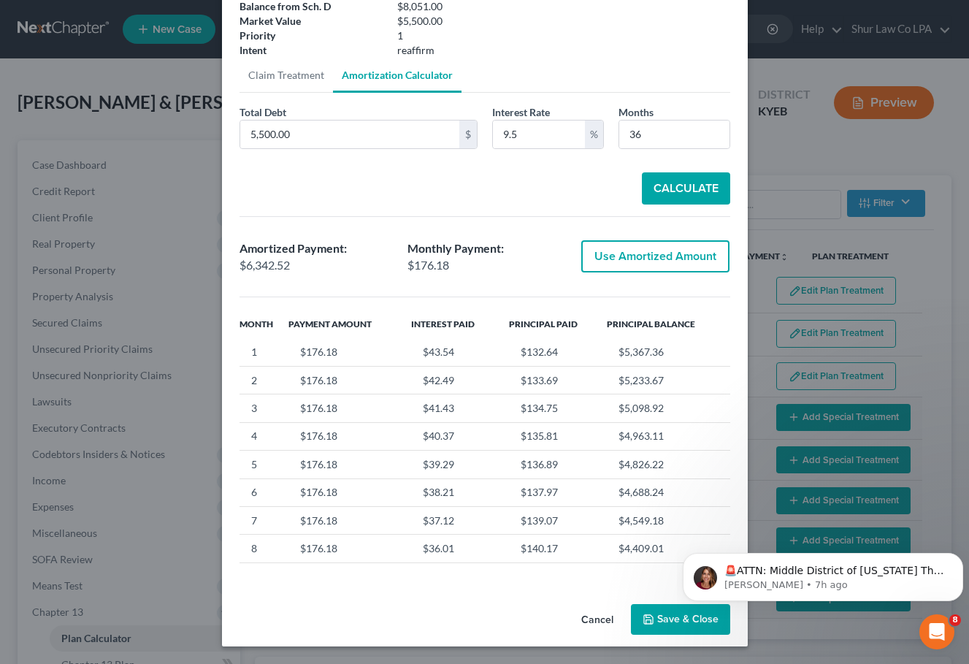
click at [646, 616] on icon "button" at bounding box center [649, 619] width 12 height 12
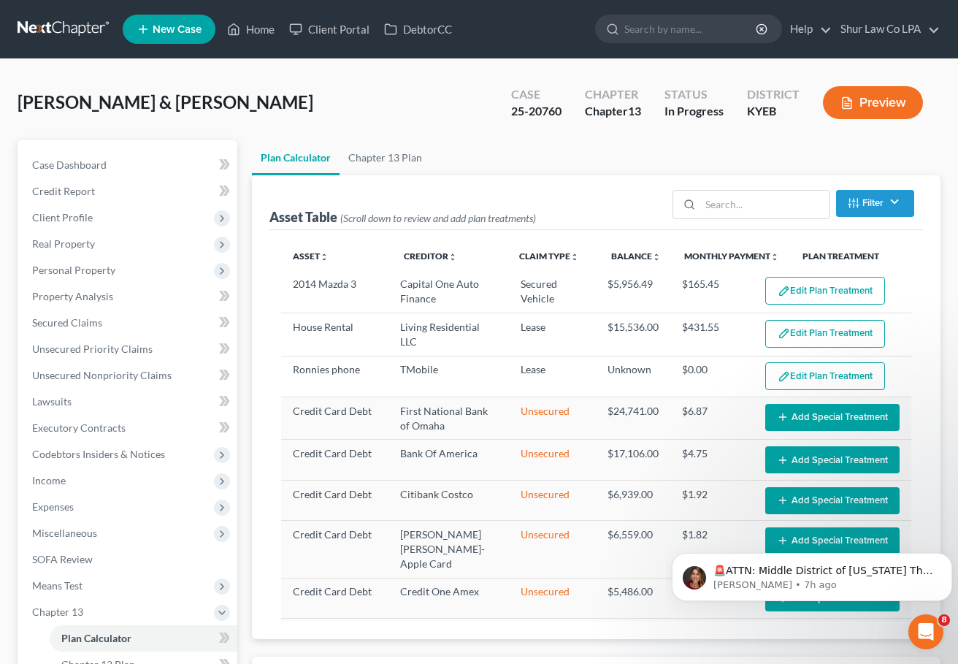
select select "35"
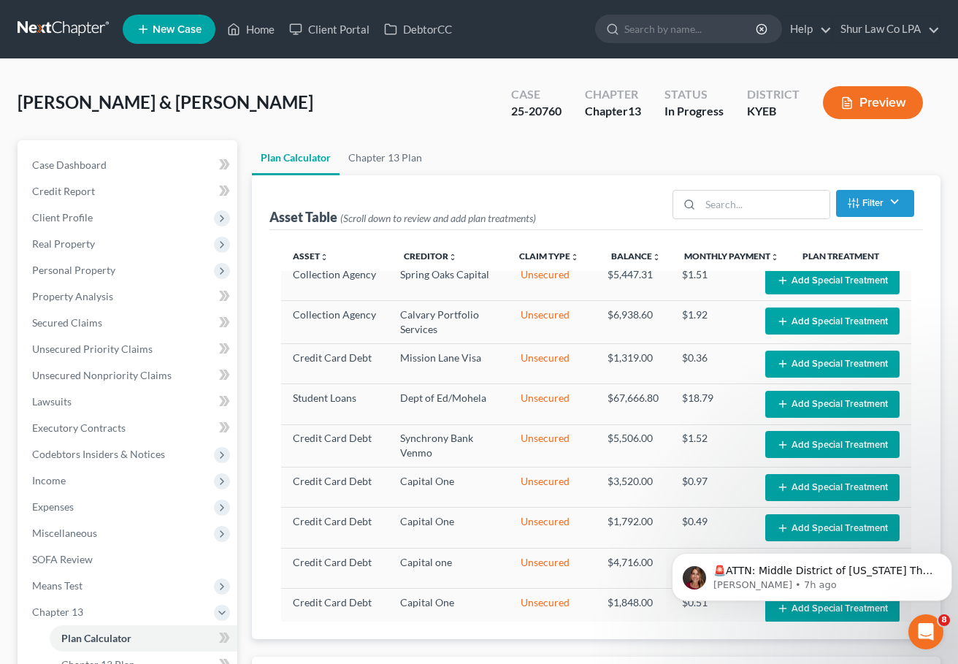
scroll to position [1588, 0]
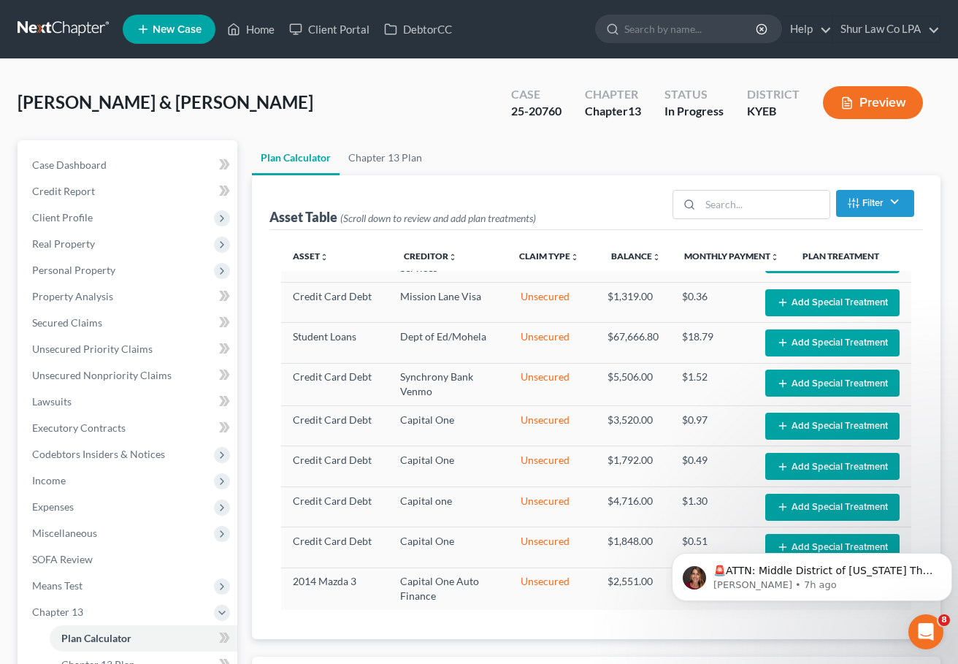
click at [581, 625] on div "Asset unfold_more expand_more expand_less Creditor unfold_more expand_more expa…" at bounding box center [596, 434] width 654 height 409
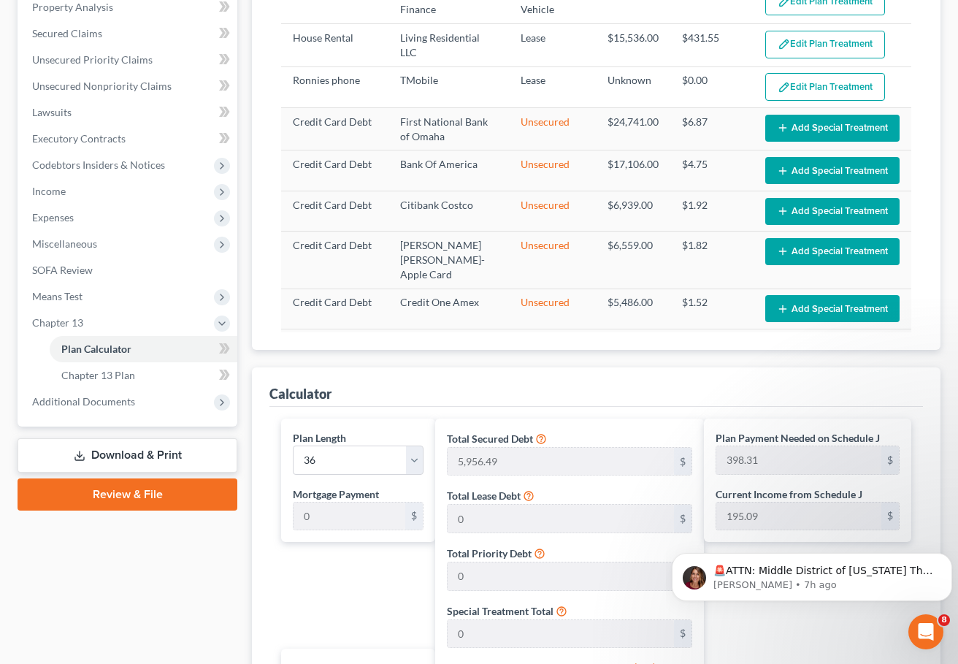
scroll to position [292, 0]
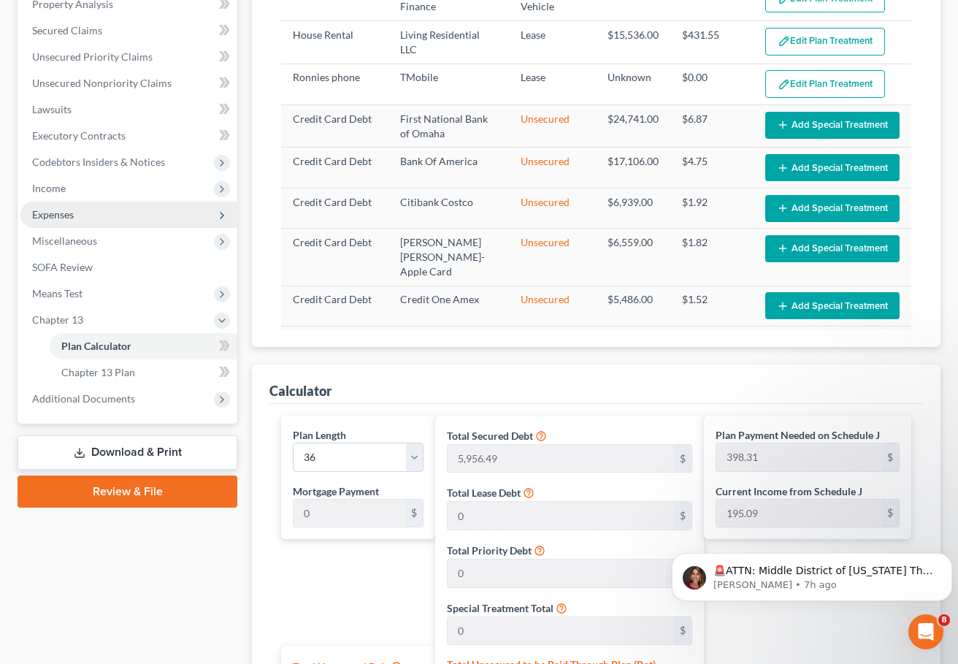
click at [64, 211] on span "Expenses" at bounding box center [53, 214] width 42 height 12
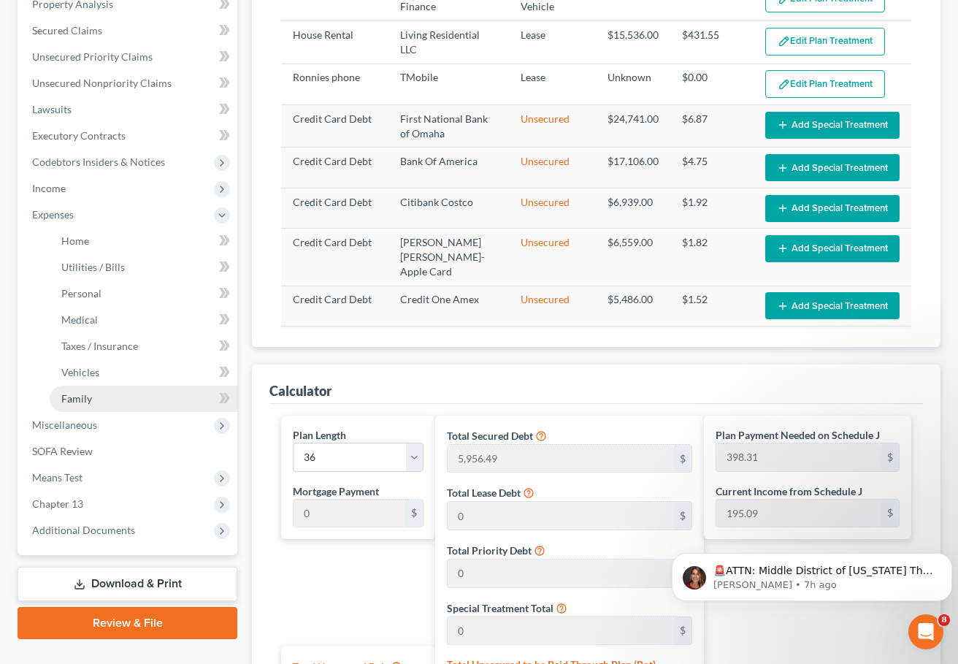
click at [74, 392] on span "Family" at bounding box center [76, 398] width 31 height 12
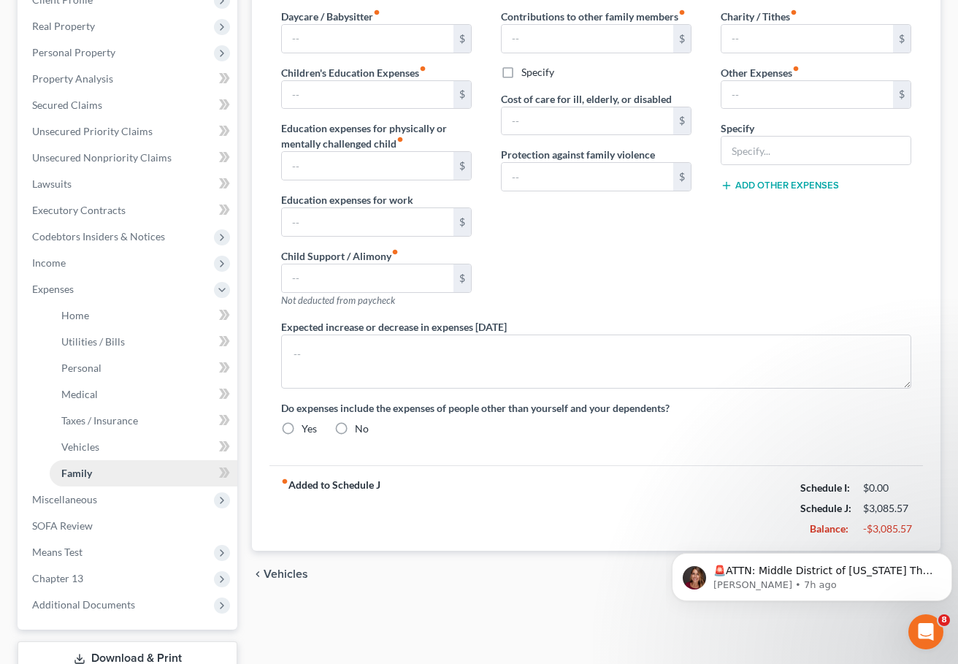
radio input "true"
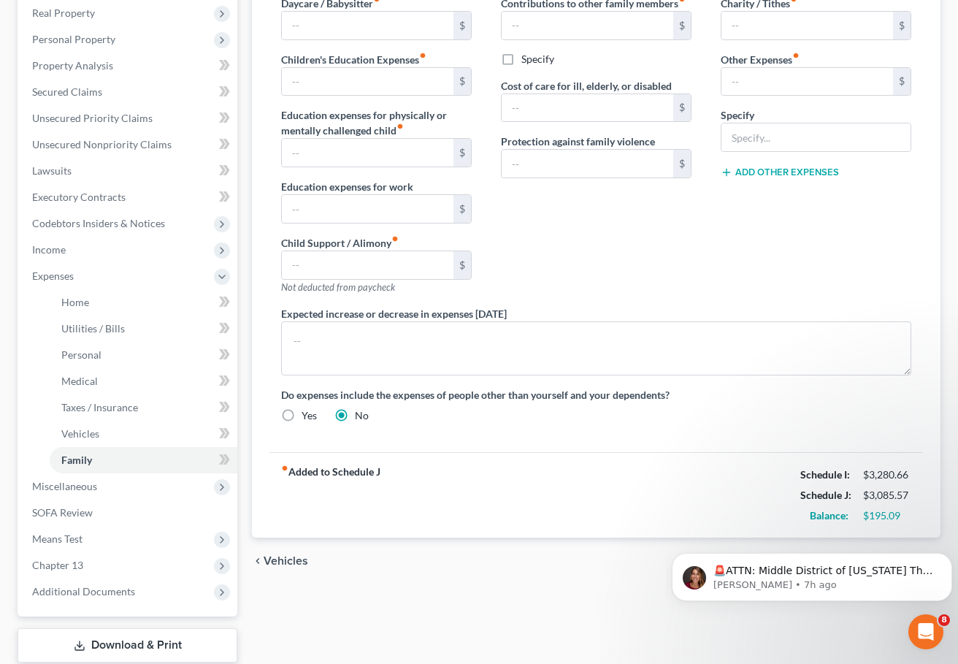
scroll to position [323, 0]
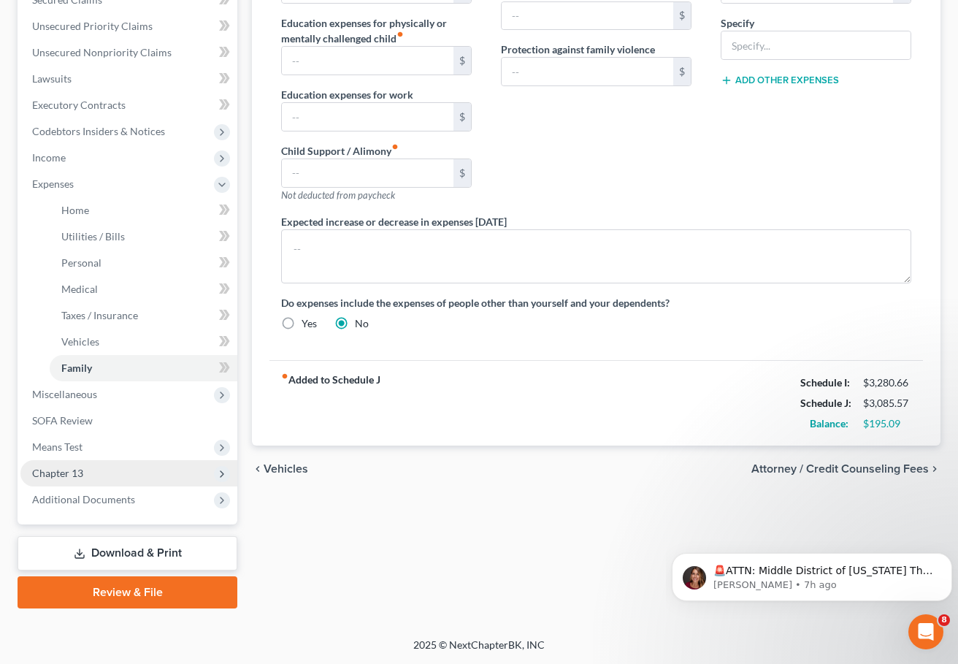
click at [74, 477] on span "Chapter 13" at bounding box center [57, 473] width 51 height 12
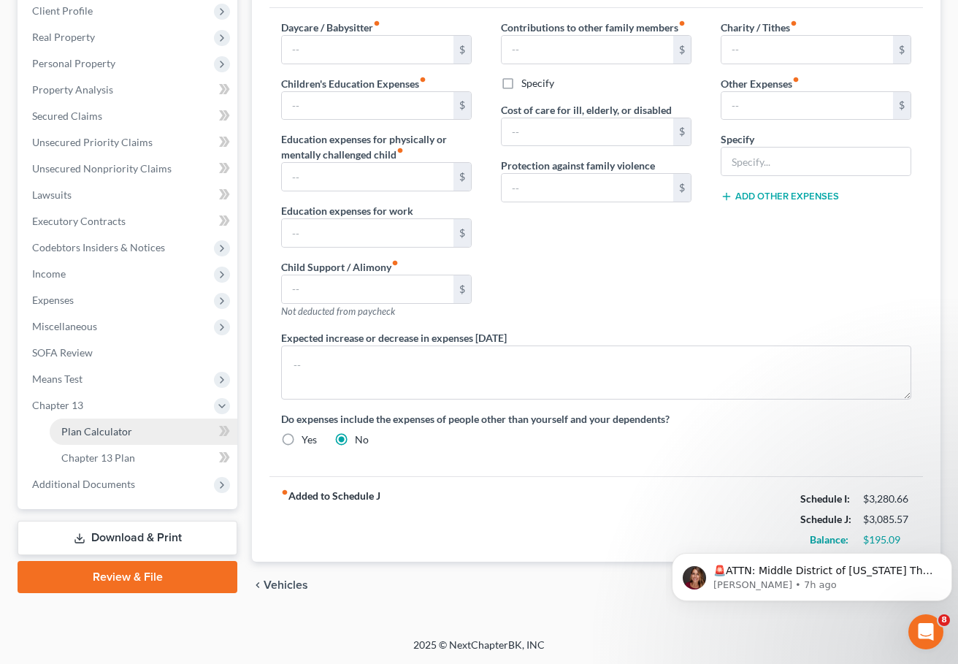
click at [92, 431] on span "Plan Calculator" at bounding box center [96, 431] width 71 height 12
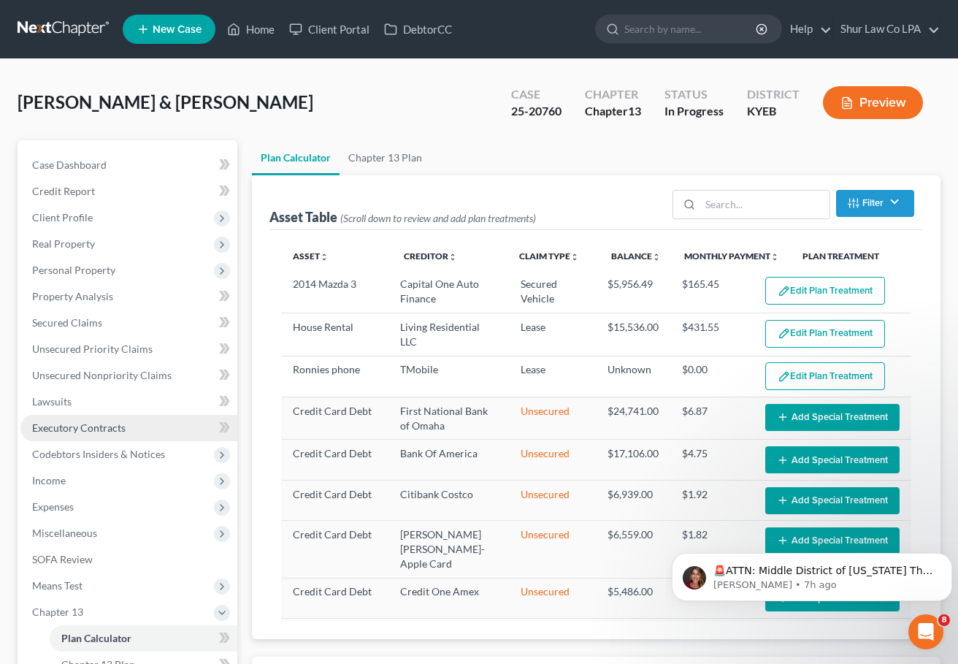
select select "35"
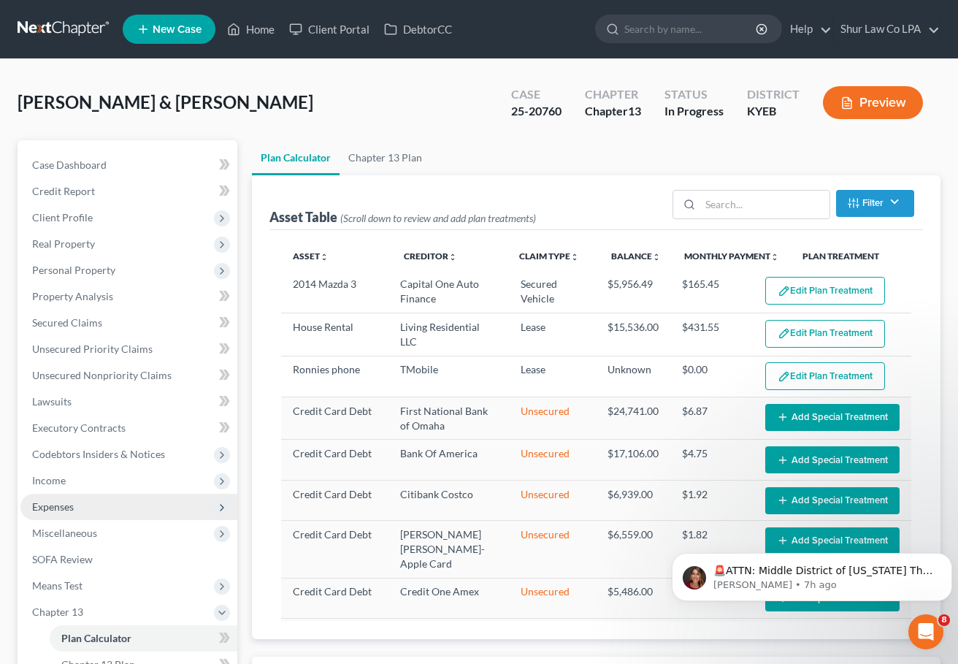
click at [58, 508] on span "Expenses" at bounding box center [53, 506] width 42 height 12
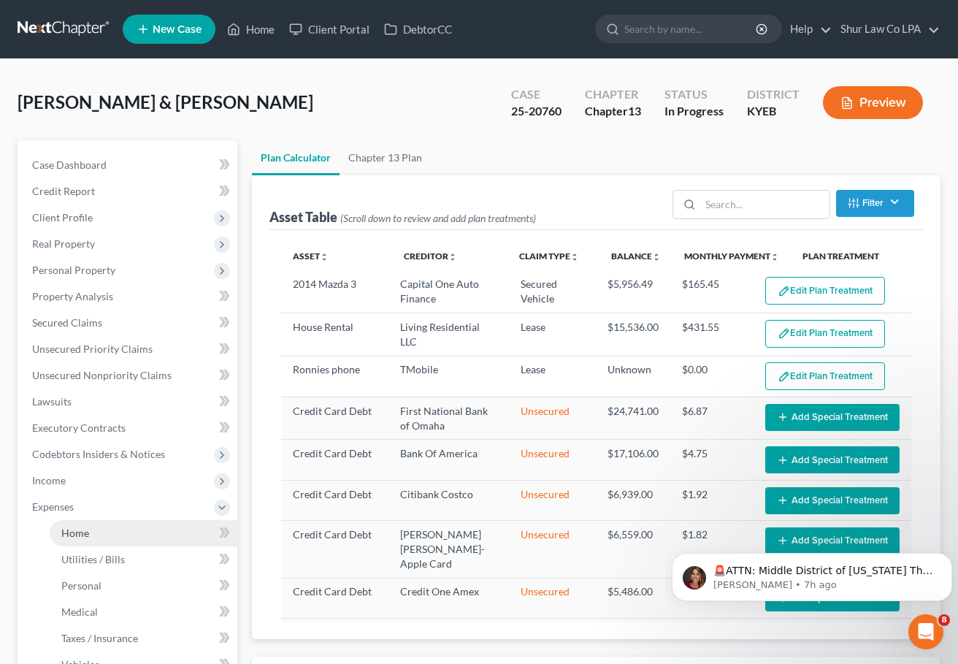
click at [73, 526] on span "Home" at bounding box center [75, 532] width 28 height 12
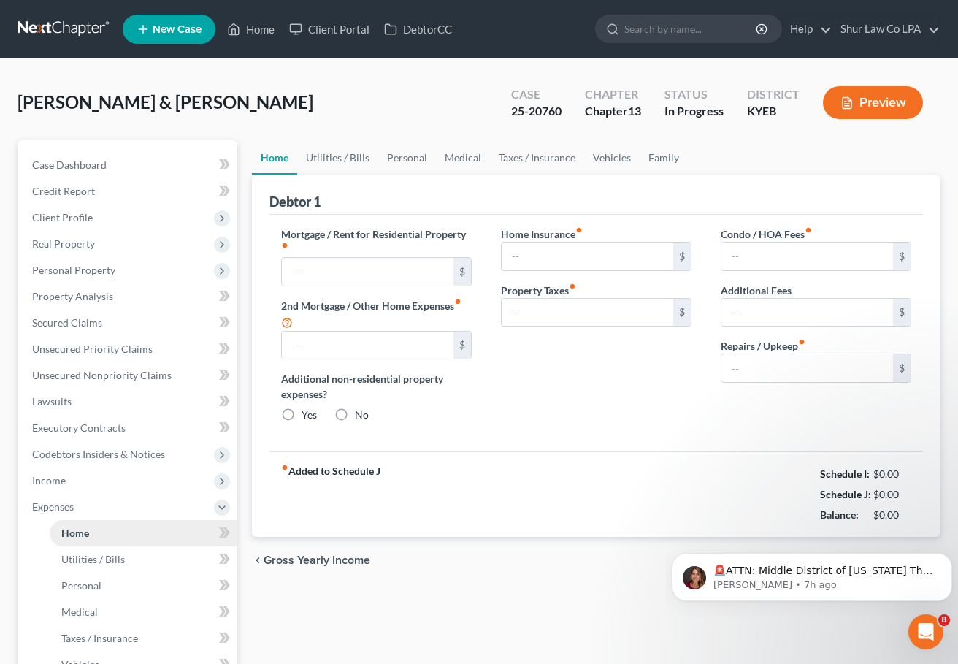
type input "1,942.00"
type input "0.00"
radio input "true"
type input "20.00"
type input "0.00"
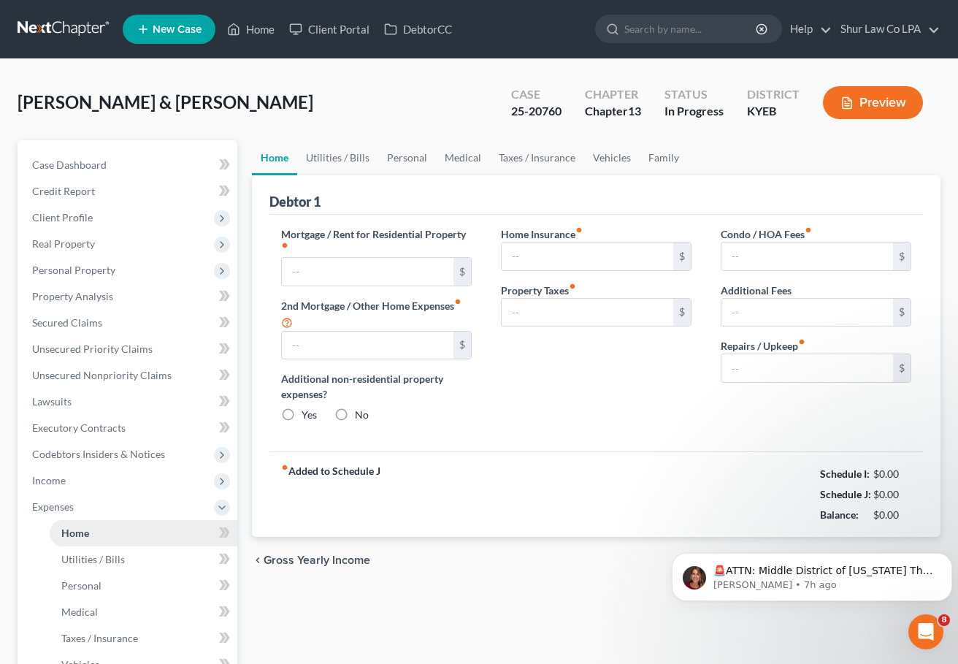
type input "0.00"
click at [605, 156] on link "Vehicles" at bounding box center [611, 157] width 55 height 35
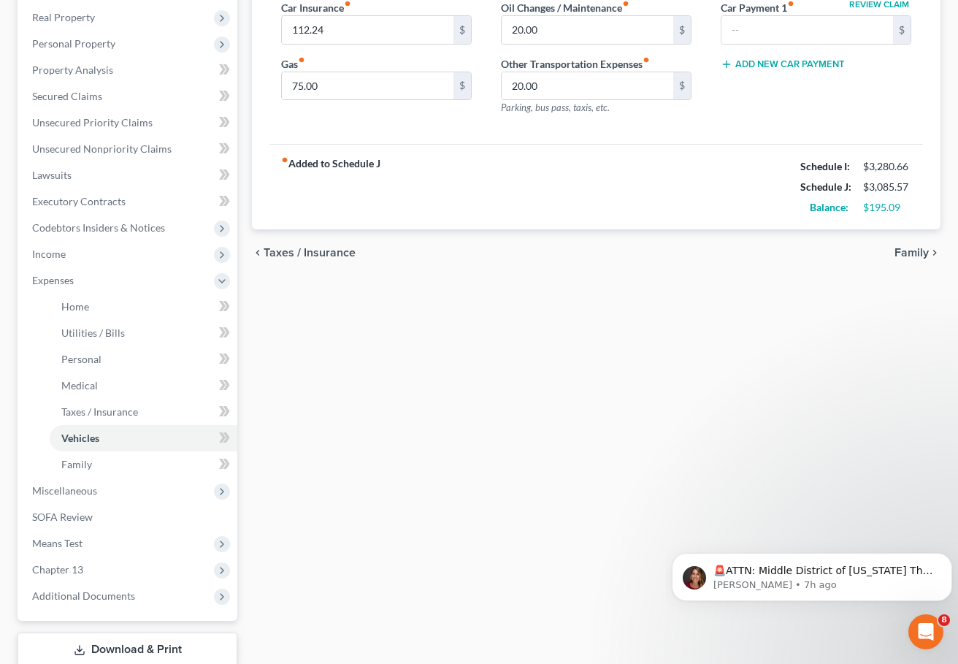
scroll to position [292, 0]
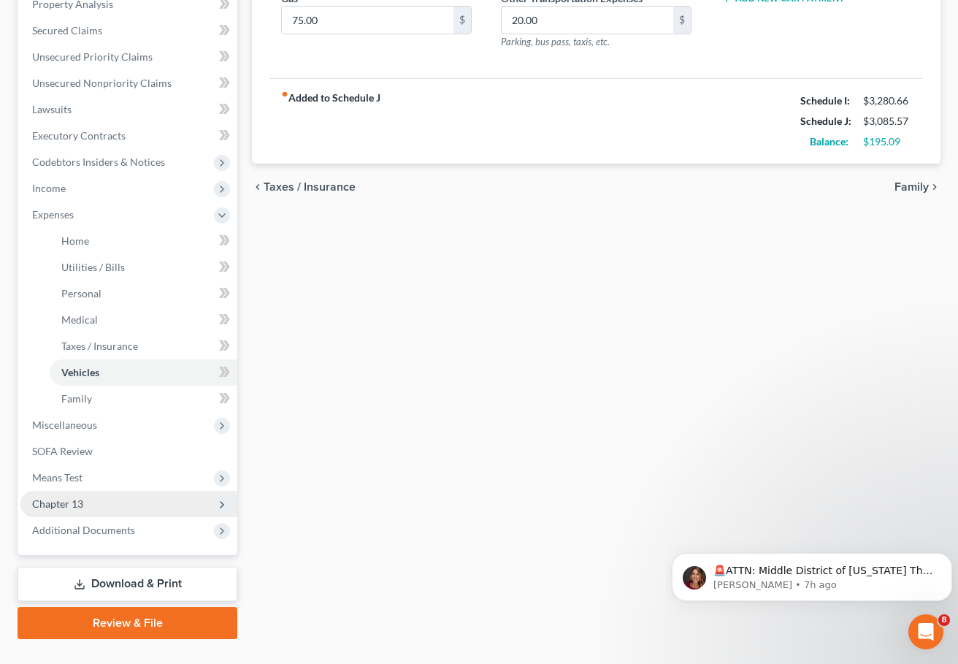
click at [97, 507] on span "Chapter 13" at bounding box center [128, 504] width 217 height 26
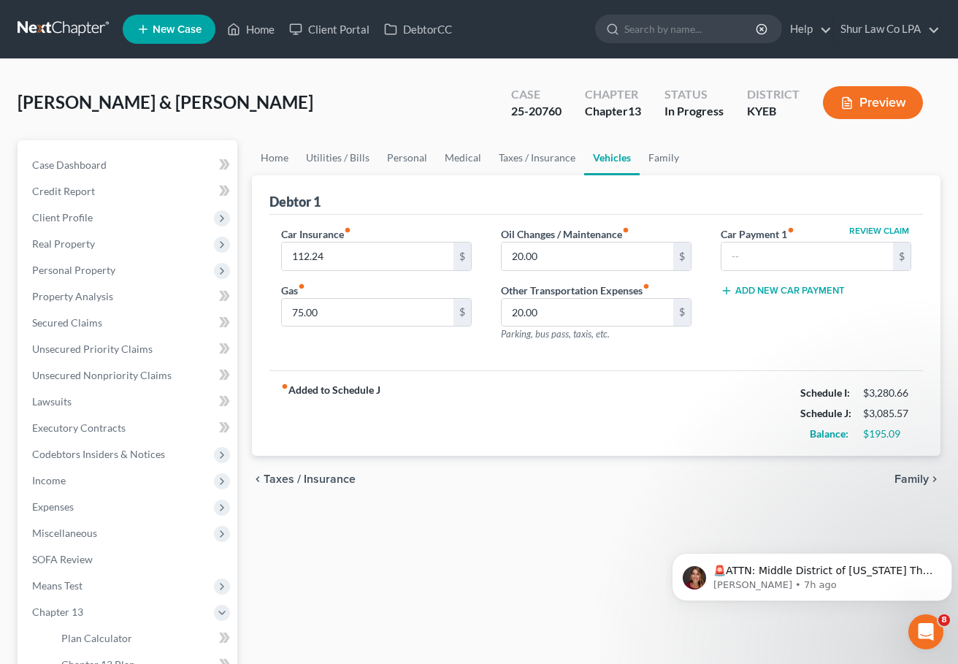
scroll to position [191, 0]
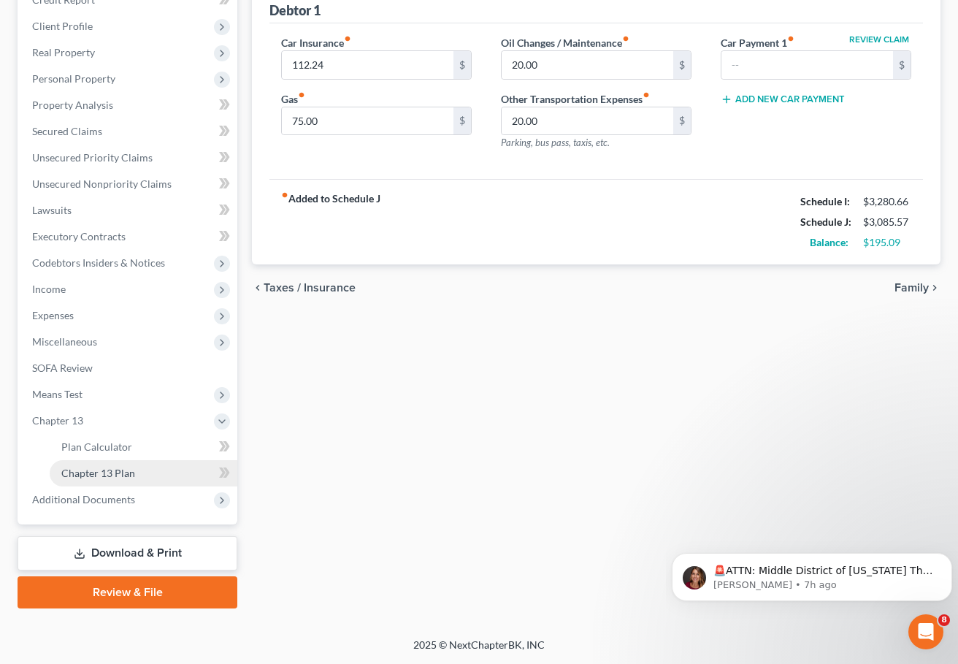
click at [117, 478] on span "Chapter 13 Plan" at bounding box center [98, 473] width 74 height 12
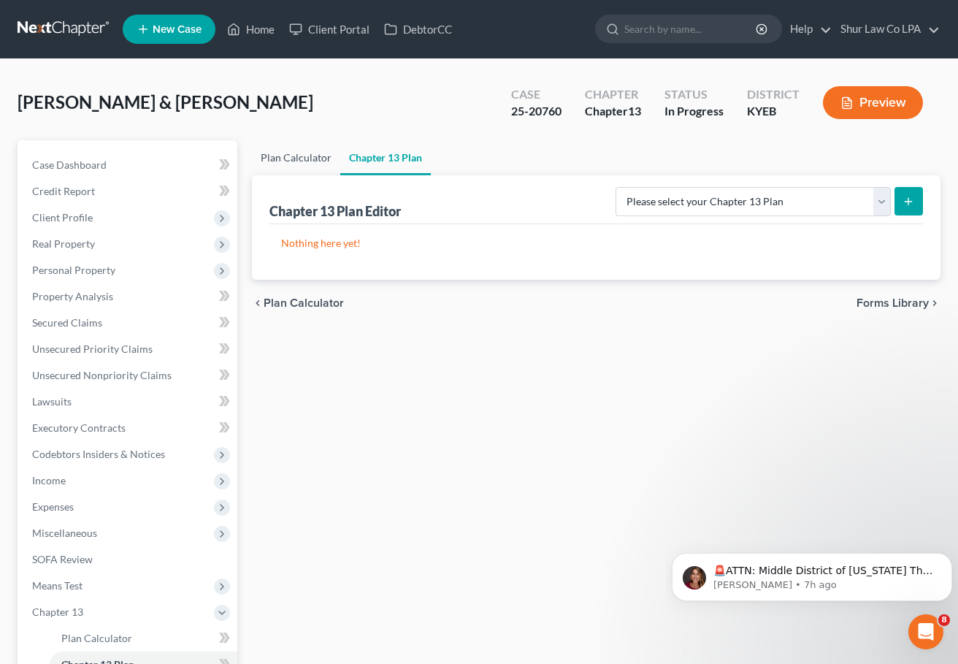
click at [295, 157] on link "Plan Calculator" at bounding box center [296, 157] width 88 height 35
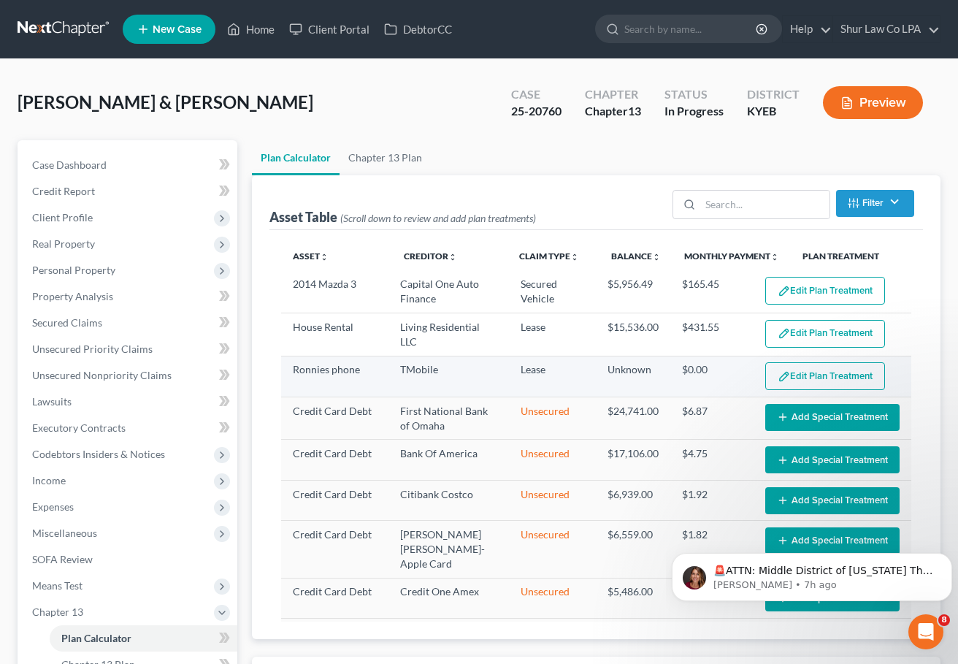
select select "35"
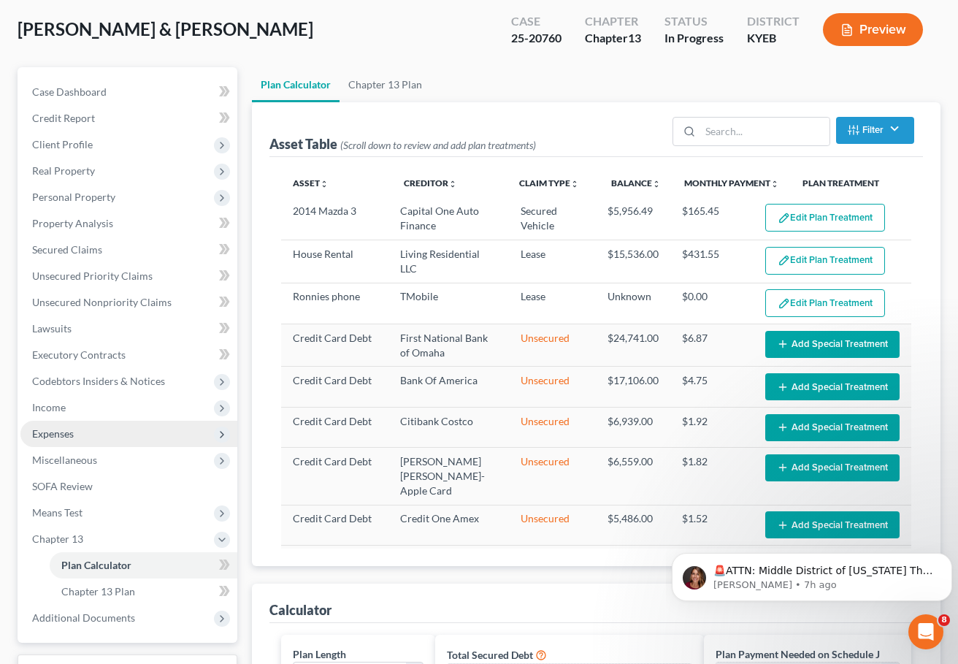
click at [64, 430] on span "Expenses" at bounding box center [53, 433] width 42 height 12
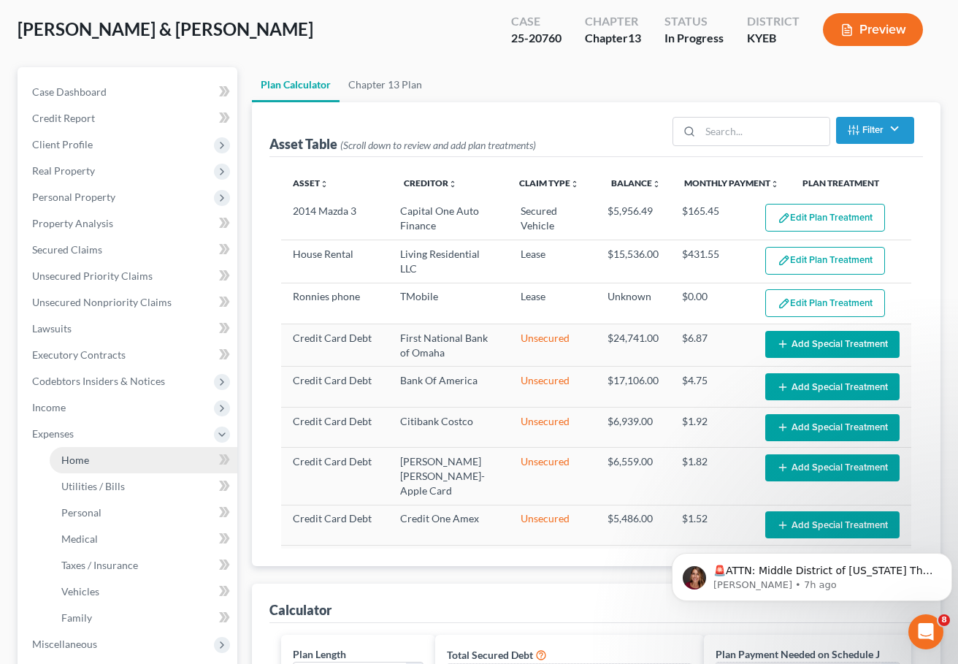
click at [83, 458] on span "Home" at bounding box center [75, 459] width 28 height 12
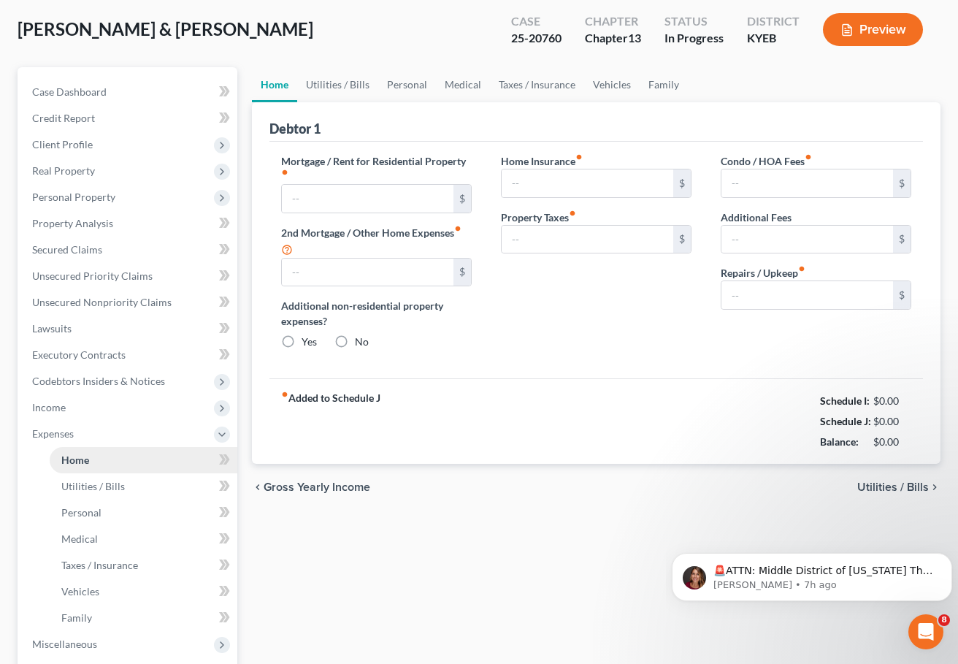
scroll to position [14, 0]
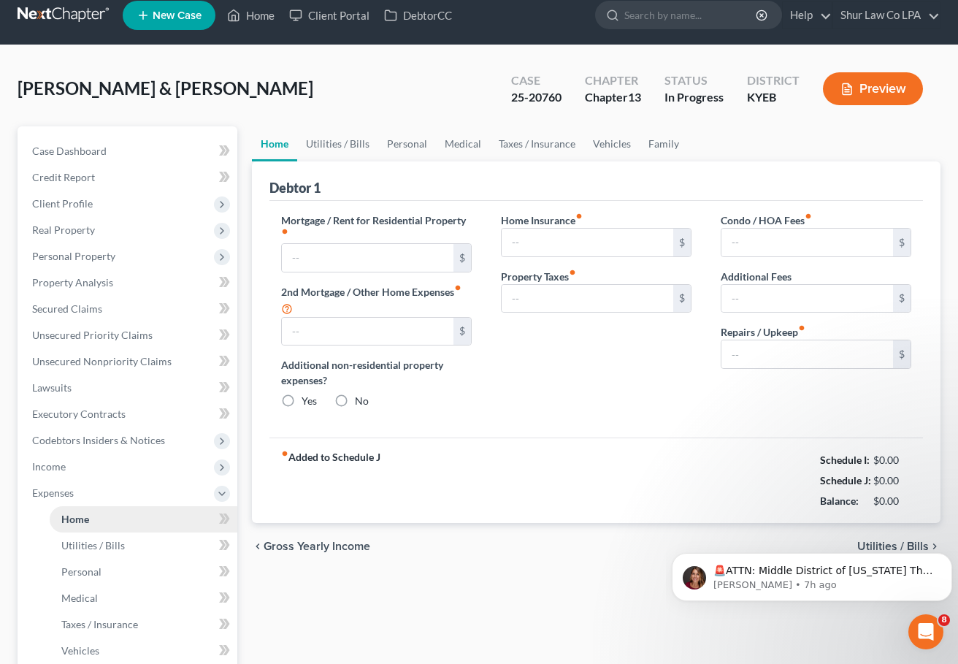
type input "1,942.00"
type input "0.00"
radio input "true"
type input "20.00"
type input "0.00"
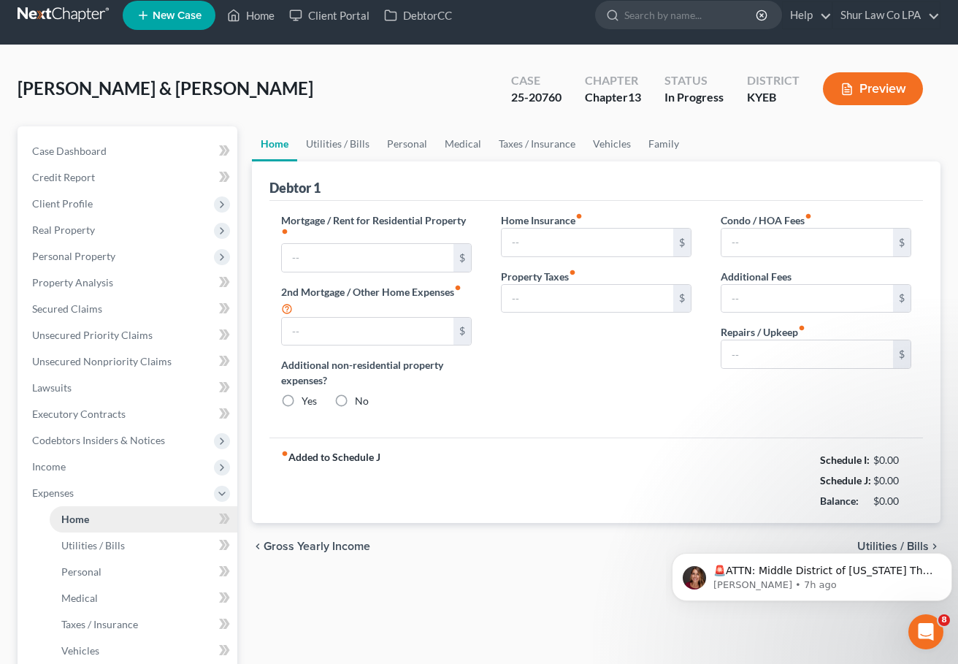
type input "0.00"
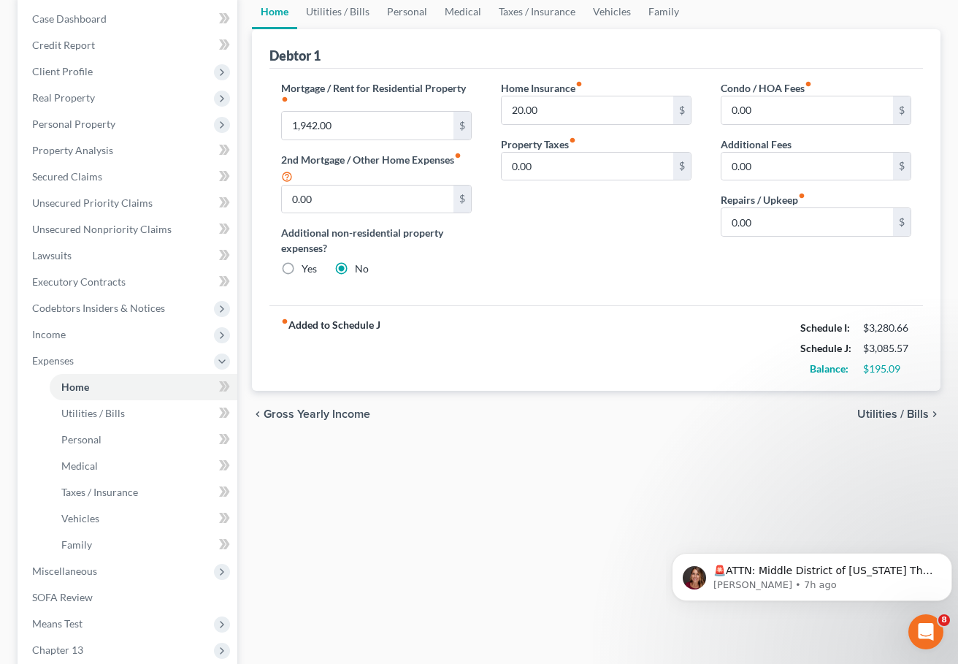
scroll to position [0, 0]
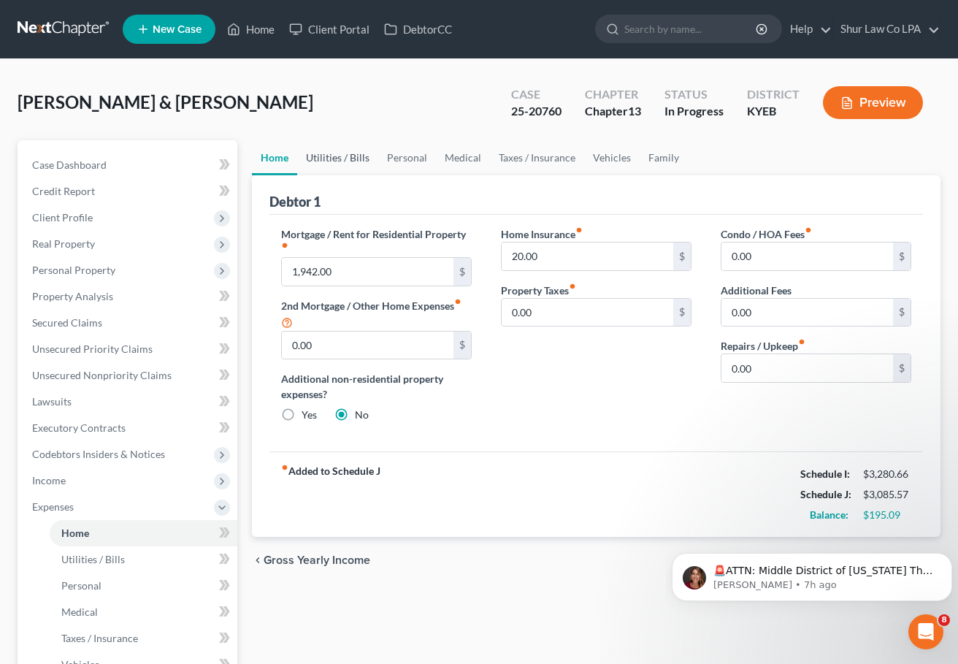
click at [352, 158] on link "Utilities / Bills" at bounding box center [337, 157] width 81 height 35
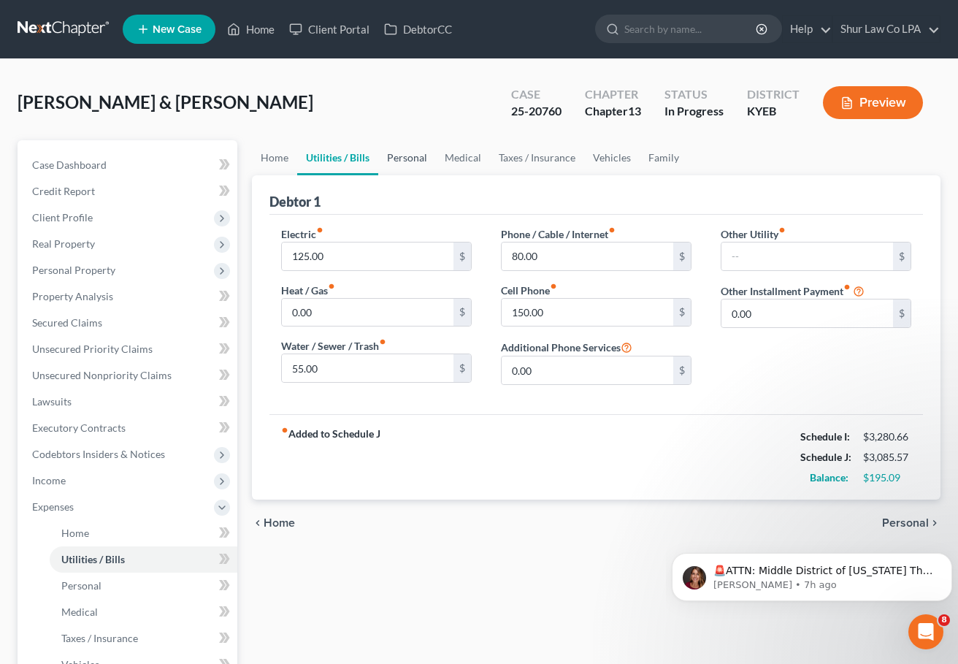
click at [407, 162] on link "Personal" at bounding box center [407, 157] width 58 height 35
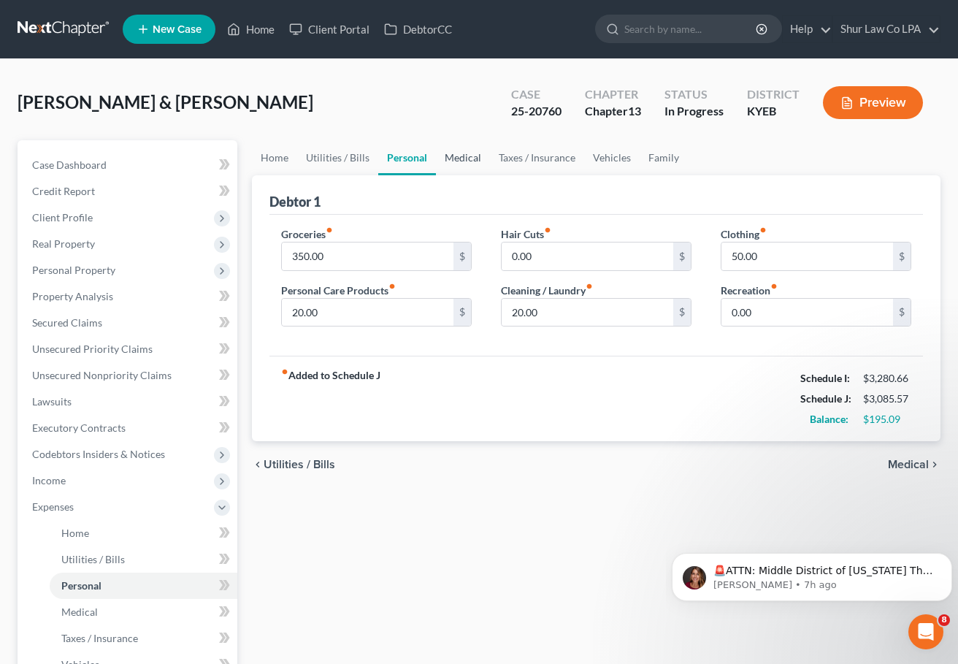
click at [451, 162] on link "Medical" at bounding box center [463, 157] width 54 height 35
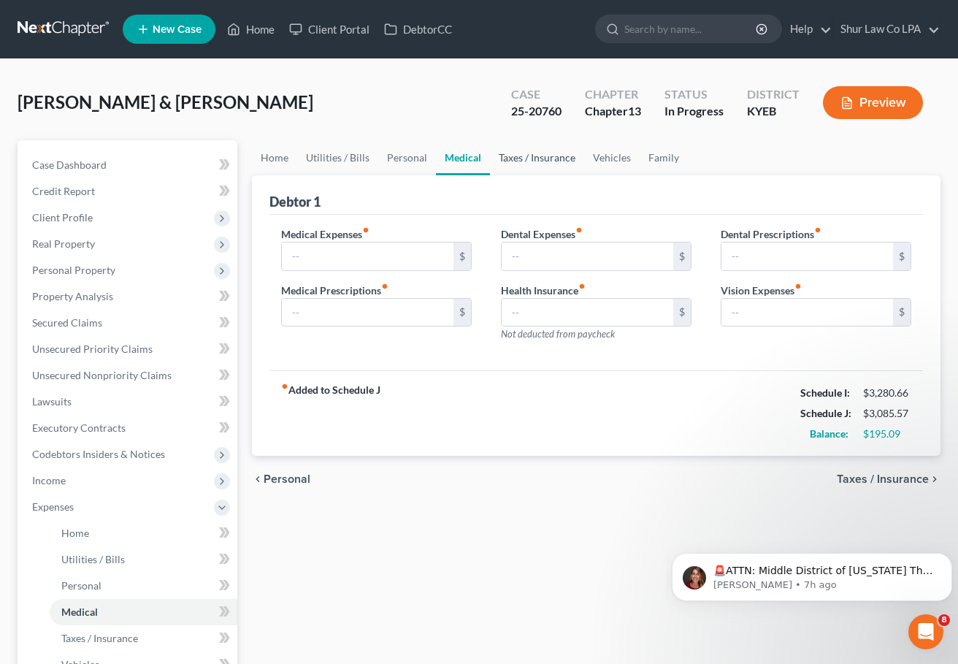
click at [521, 153] on link "Taxes / Insurance" at bounding box center [537, 157] width 94 height 35
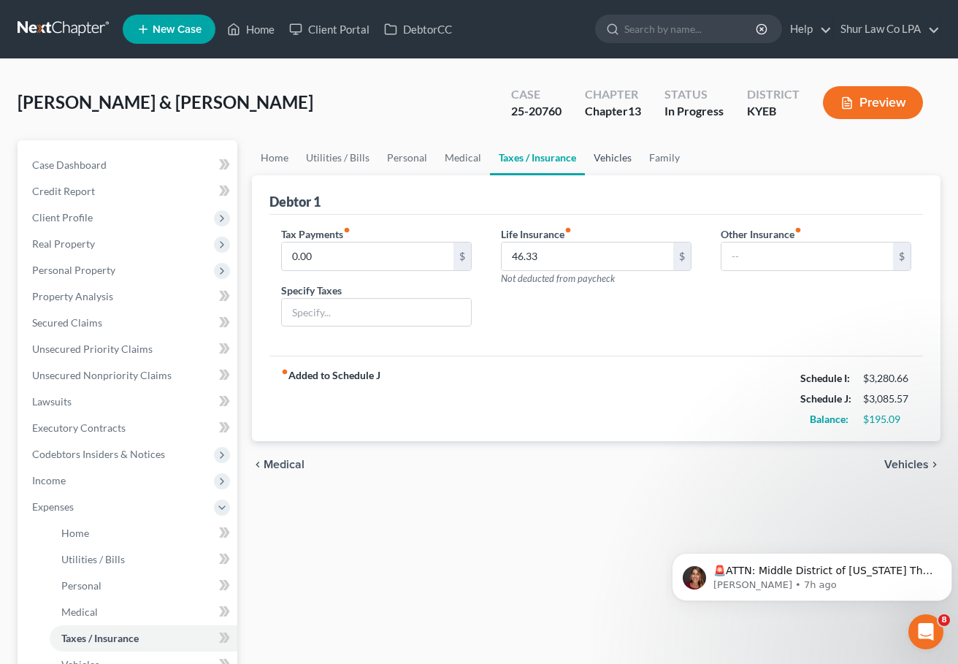
click at [613, 155] on link "Vehicles" at bounding box center [612, 157] width 55 height 35
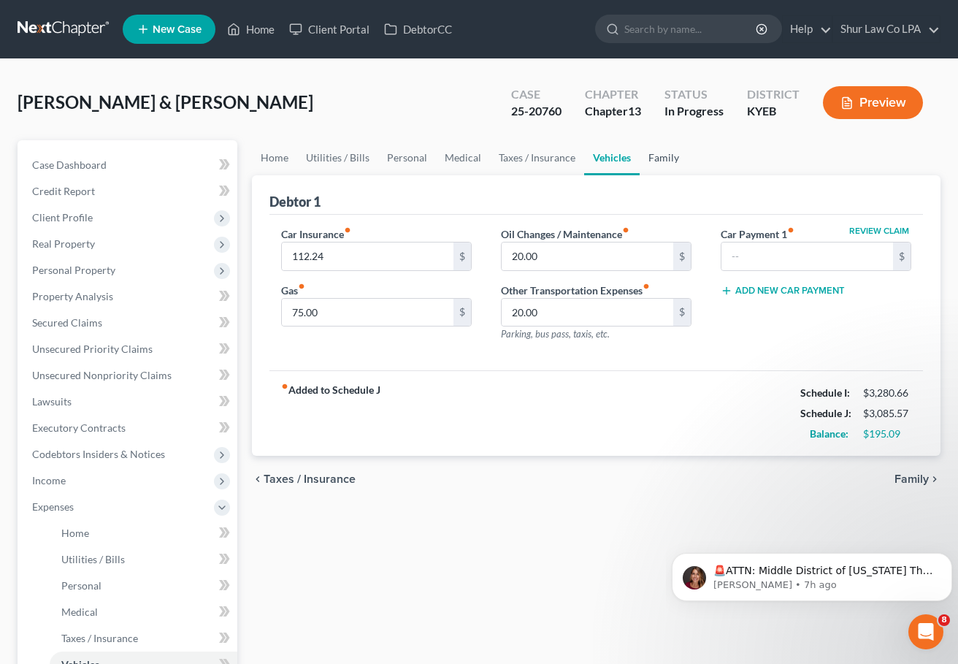
click at [659, 152] on link "Family" at bounding box center [664, 157] width 48 height 35
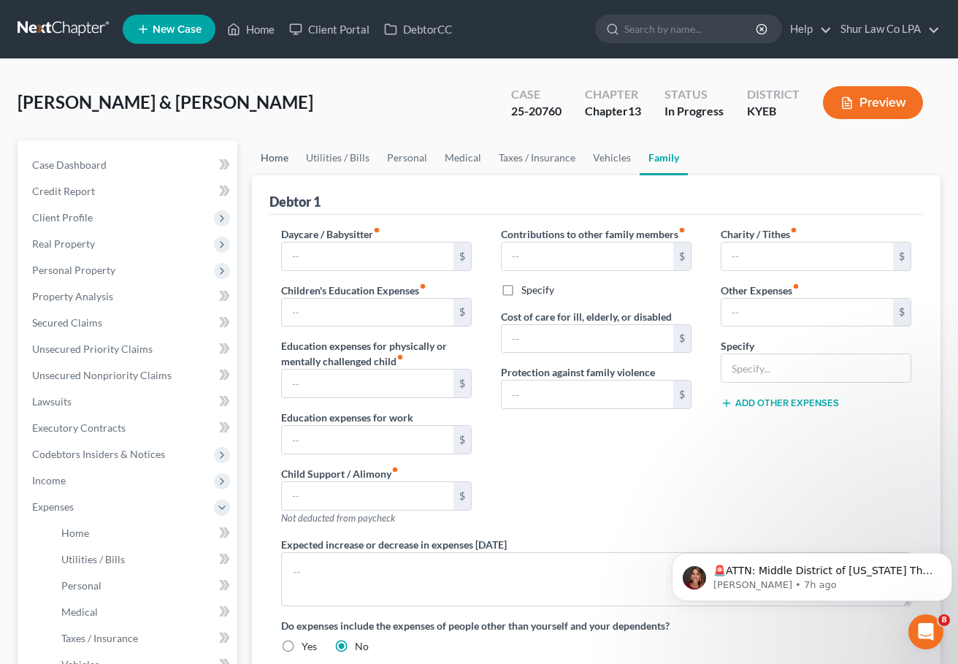
click at [277, 162] on link "Home" at bounding box center [274, 157] width 45 height 35
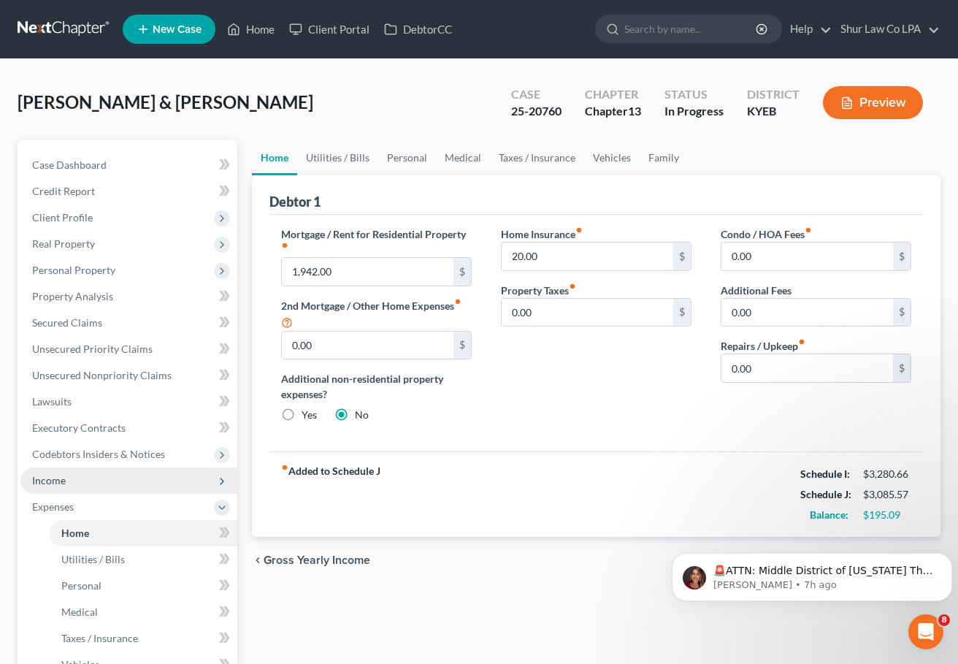
click at [70, 484] on span "Income" at bounding box center [128, 480] width 217 height 26
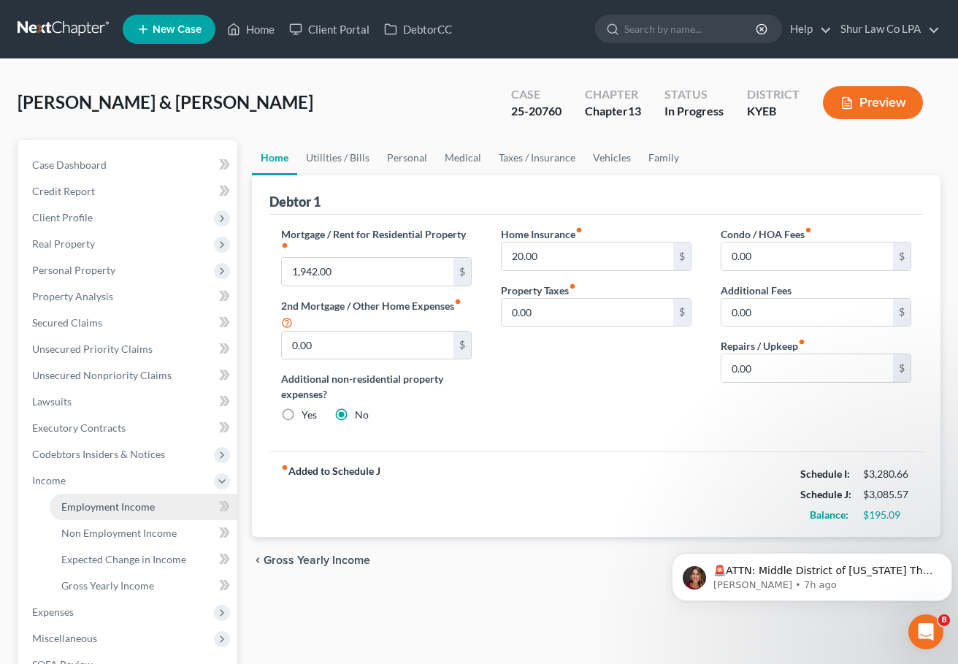
click at [82, 499] on link "Employment Income" at bounding box center [144, 507] width 188 height 26
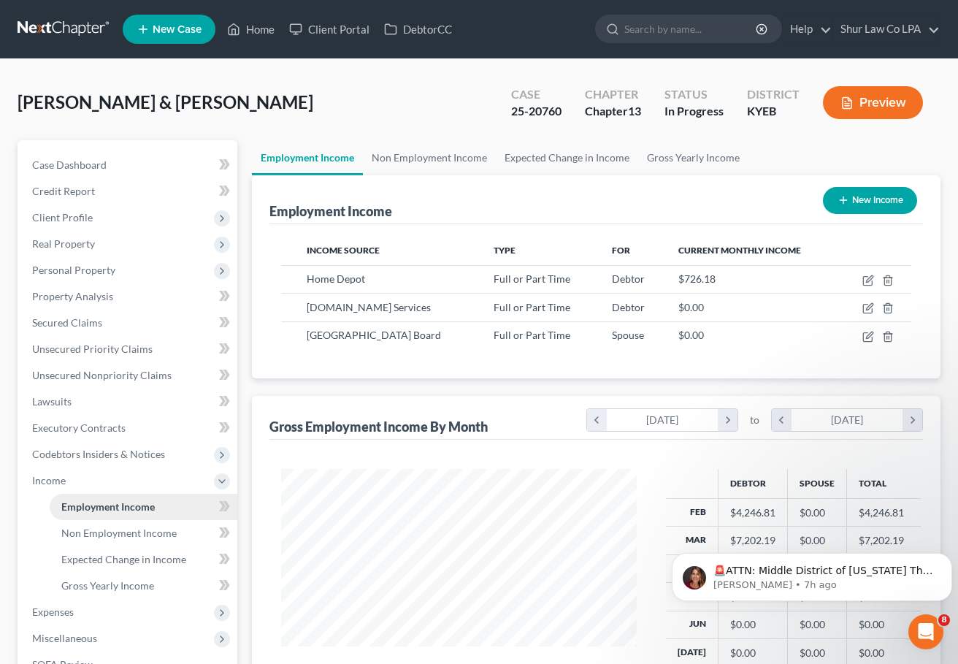
scroll to position [262, 385]
click at [419, 161] on link "Non Employment Income" at bounding box center [429, 157] width 133 height 35
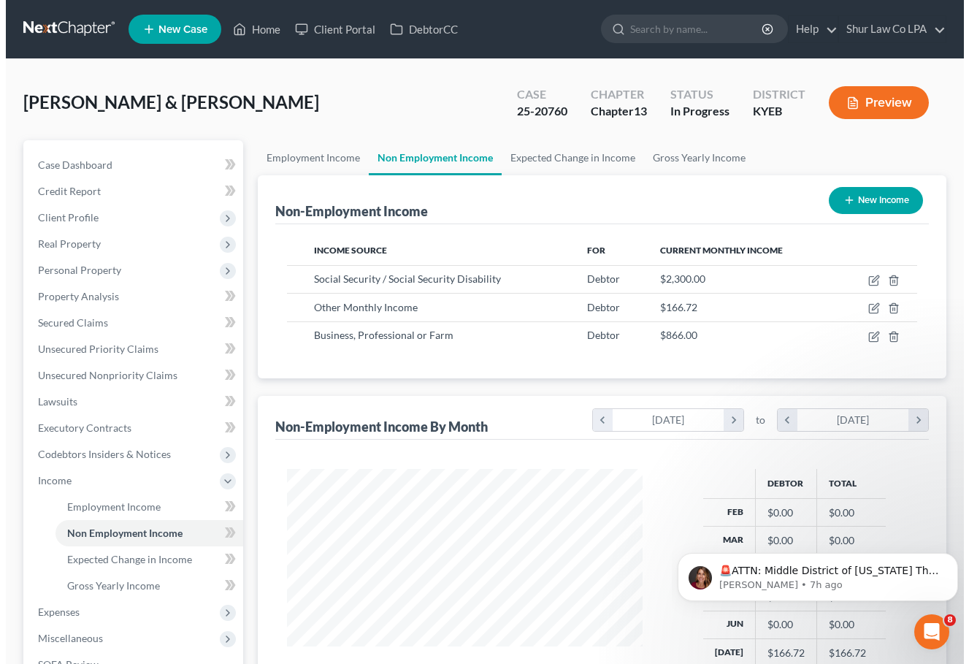
scroll to position [262, 385]
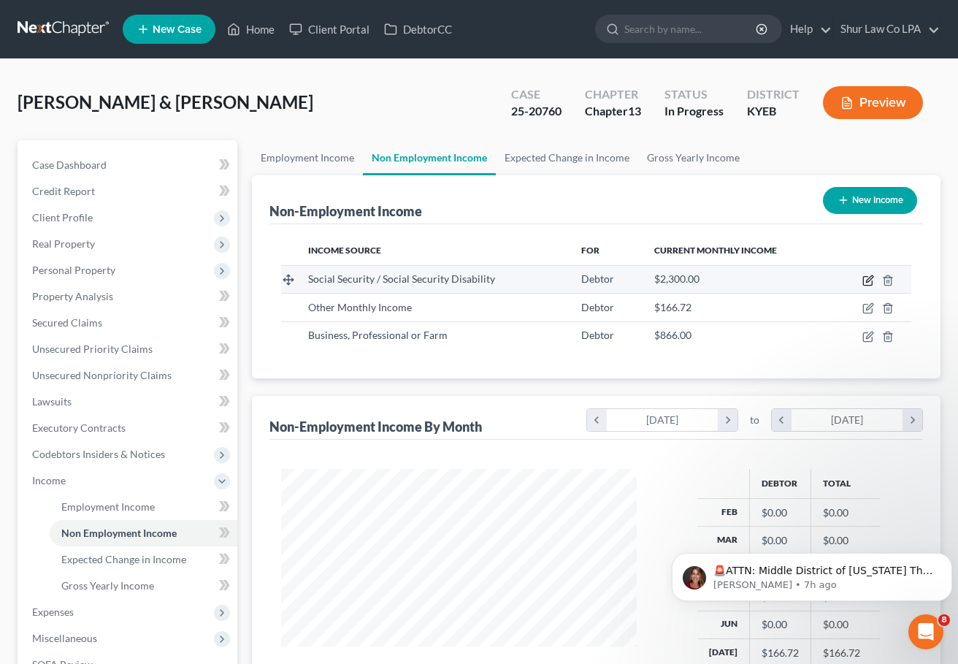
click at [864, 281] on icon "button" at bounding box center [867, 281] width 9 height 9
select select "4"
select select "0"
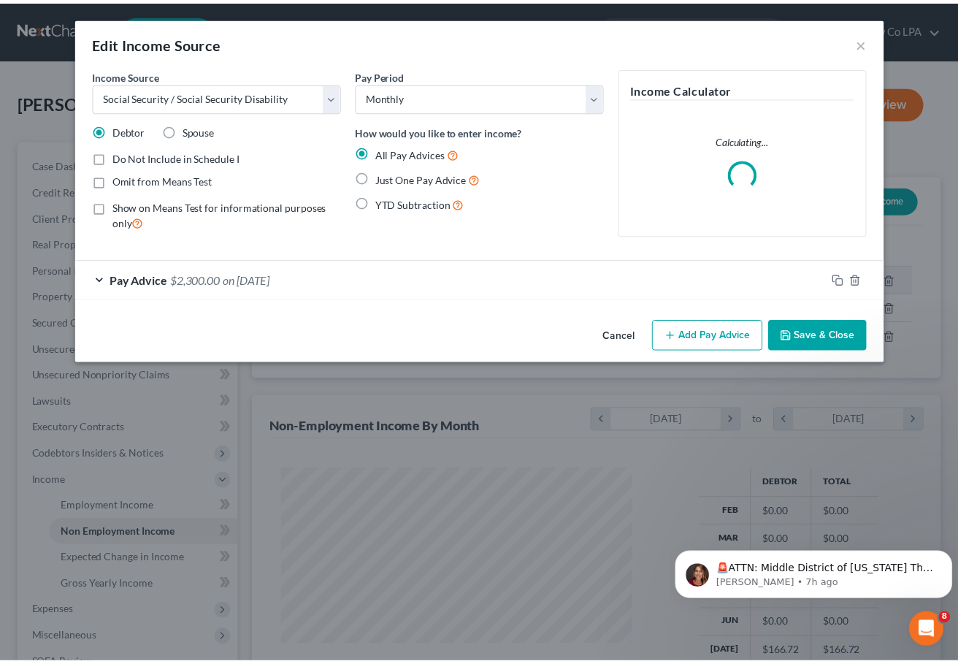
scroll to position [262, 390]
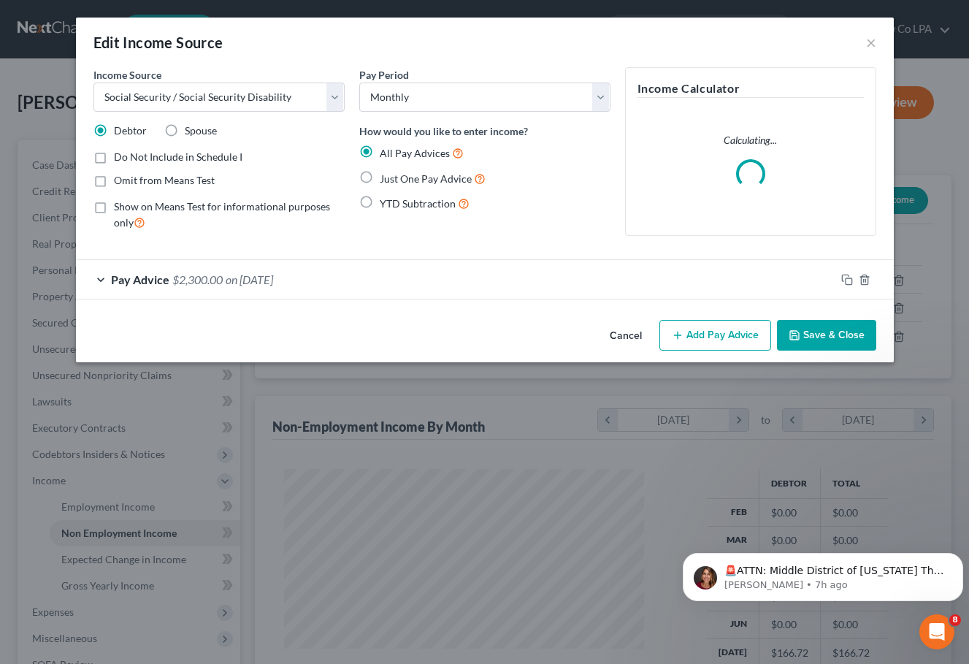
click at [101, 281] on div "Pay Advice $2,300.00 on 08/01/2025" at bounding box center [455, 279] width 759 height 39
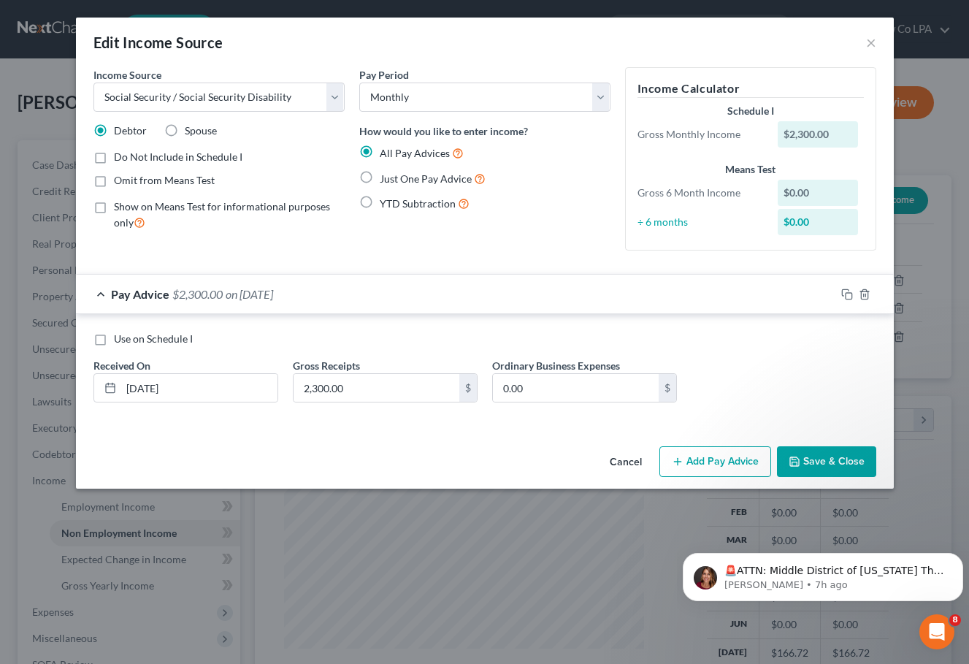
click at [114, 335] on label "Use on Schedule I" at bounding box center [153, 339] width 79 height 15
click at [120, 335] on input "Use on Schedule I" at bounding box center [124, 336] width 9 height 9
checkbox input "true"
click at [838, 467] on button "Save & Close" at bounding box center [826, 461] width 99 height 31
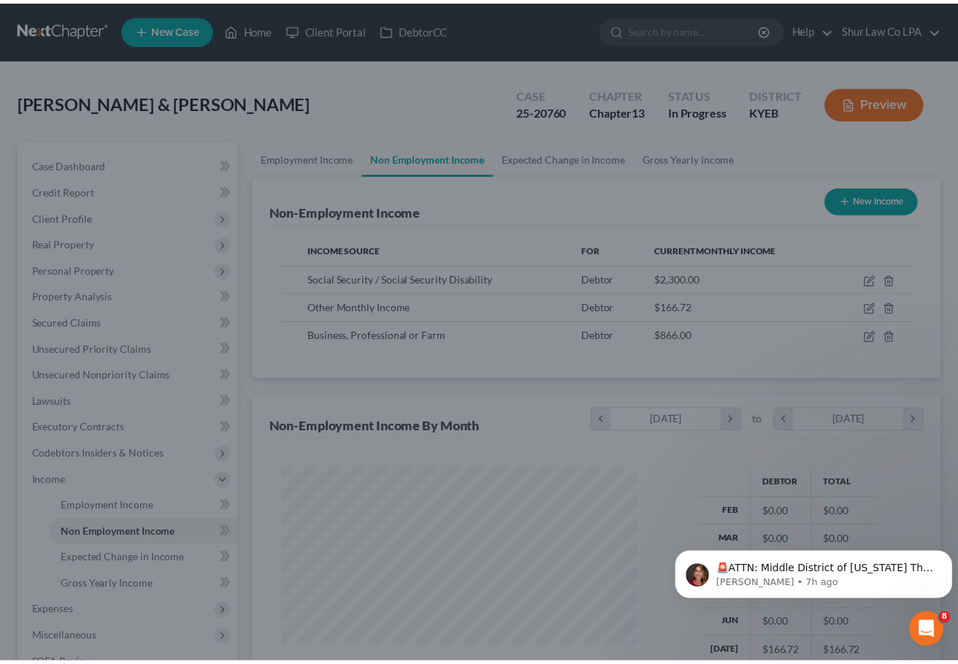
scroll to position [729974, 729851]
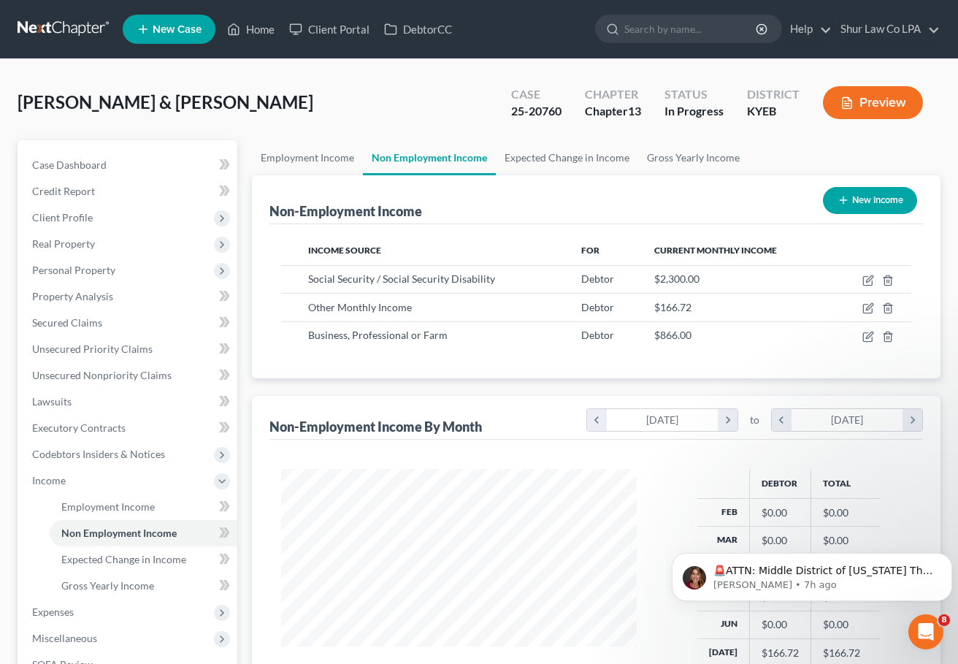
click at [58, 26] on link at bounding box center [64, 29] width 93 height 26
